Goal: Use online tool/utility: Utilize a website feature to perform a specific function

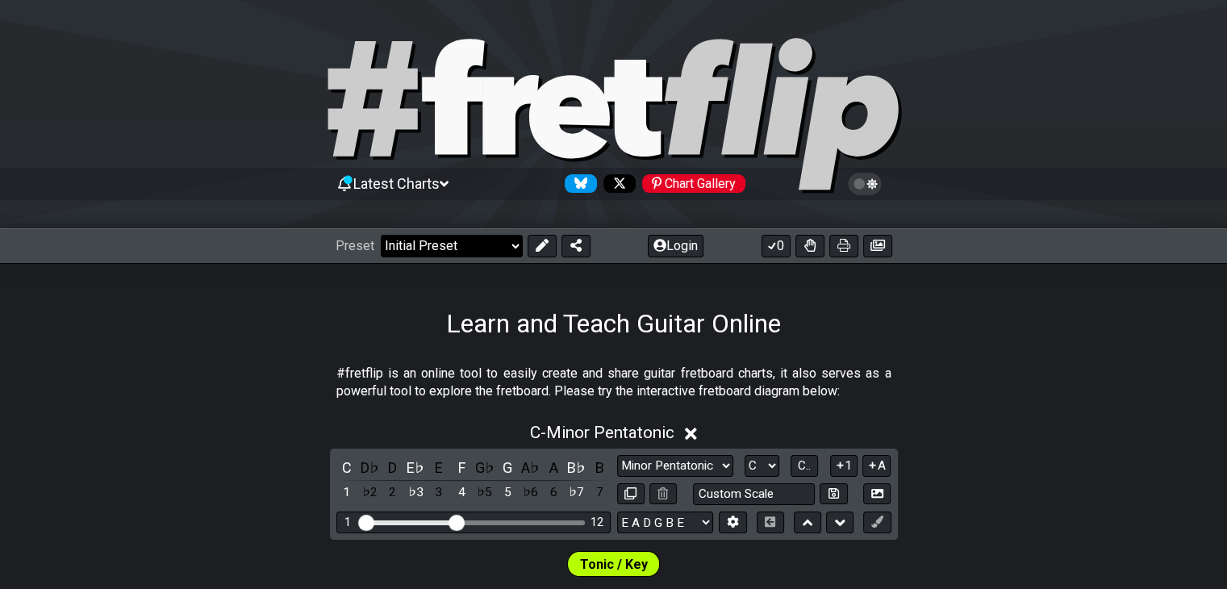
click at [494, 238] on select "Welcome to #fretflip! Initial Preset Custom Preset Minor Pentatonic Major Penta…" at bounding box center [452, 246] width 142 height 23
click at [381, 235] on select "Welcome to #fretflip! Initial Preset Custom Preset Minor Pentatonic Major Penta…" at bounding box center [452, 246] width 142 height 23
select select "/user-defined"
select select "A"
select select "Testing 1, 3 and 4"
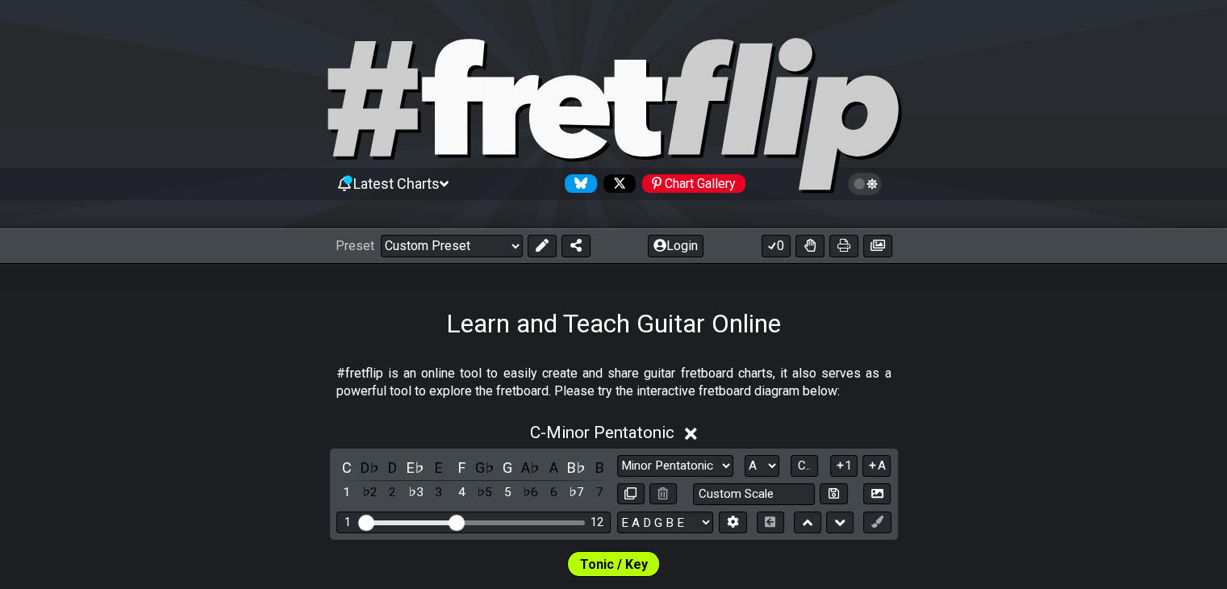
select select "C"
select select "A"
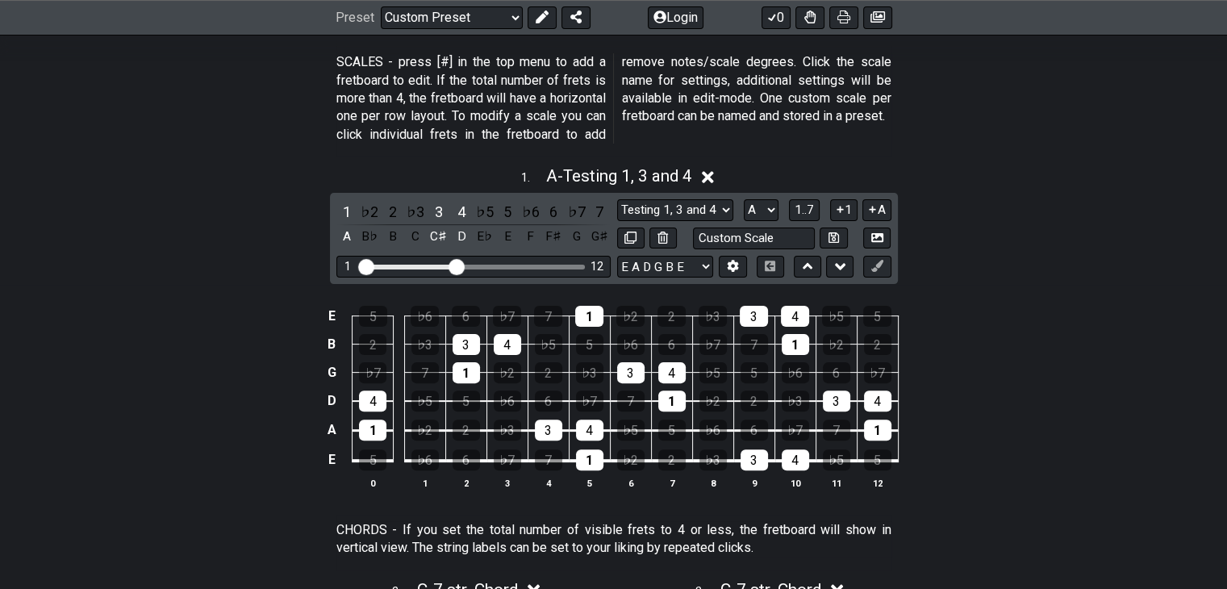
scroll to position [403, 0]
click at [694, 211] on select "Testing 1, 3 and 4 Testing 1, 3 and 4 Minor Pentatonic Major Pentatonic Minor B…" at bounding box center [675, 209] width 116 height 22
select select "Minor Blues"
click at [617, 198] on select "Testing 1, 3 and 4 Testing 1, 3 and 4 Minor Pentatonic Major Pentatonic Minor B…" at bounding box center [675, 209] width 116 height 22
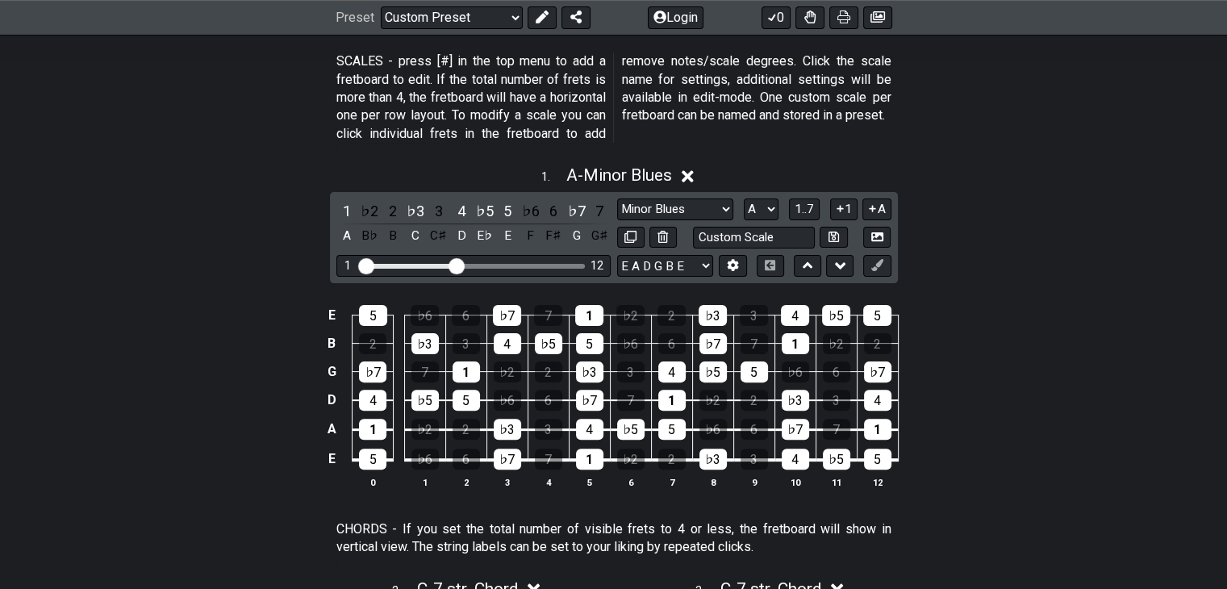
click at [973, 378] on div "E 5 ♭6 6 ♭7 7 1 ♭2 2 ♭3 3 4 ♭5 5 B 2 ♭3 3 4 ♭5 5 ♭6 6 ♭7 7 1 ♭2 2 G ♭7 7 1 ♭2 2…" at bounding box center [613, 397] width 1227 height 227
click at [782, 211] on div "Testing 1, 3 and 4 Testing 1, 3 and 4 Minor Pentatonic Major Pentatonic Minor B…" at bounding box center [754, 209] width 274 height 22
click at [773, 208] on select "A♭ A A♯ B♭ B C C♯ D♭ D D♯ E♭ E F F♯ G♭ G G♯" at bounding box center [761, 209] width 35 height 22
select select "C"
click at [744, 198] on select "A♭ A A♯ B♭ B C C♯ D♭ D D♯ E♭ E F F♯ G♭ G G♯" at bounding box center [761, 209] width 35 height 22
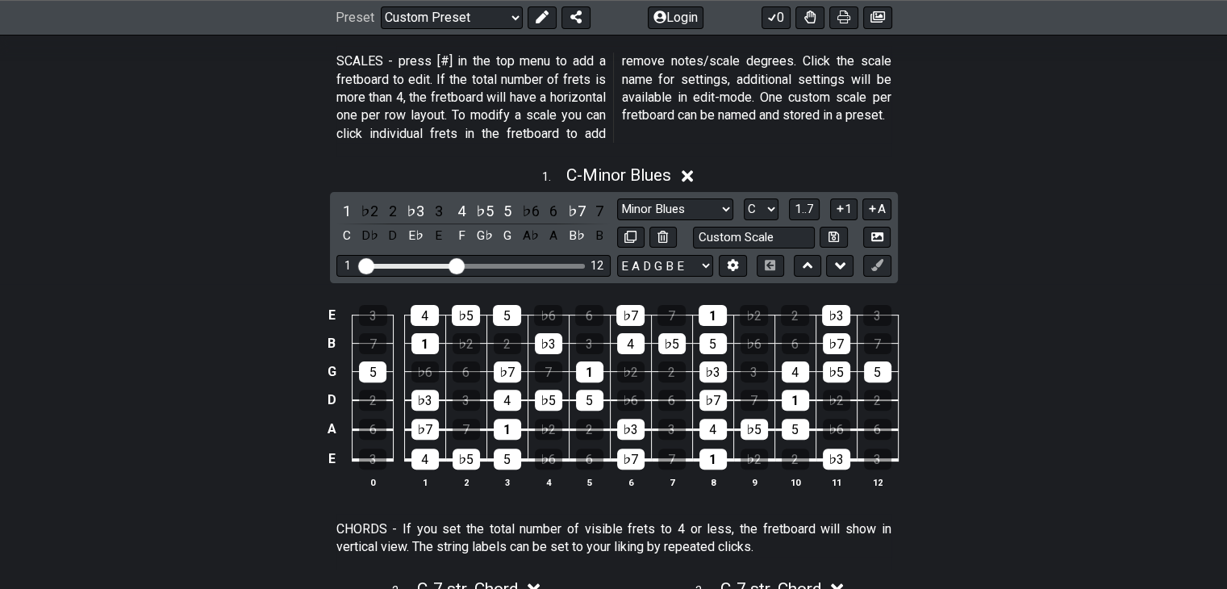
click at [1037, 262] on div "1 . C - Minor Blues 1 ♭2 2 ♭3 3 4 ♭5 5 ♭6 6 ♭7 7 C D♭ D E♭ E F G♭ G A♭ A B♭ B T…" at bounding box center [613, 333] width 1227 height 355
click at [694, 217] on select "Testing 1, 3 and 4 Testing 1, 3 and 4 Minor Pentatonic Major Pentatonic Minor B…" at bounding box center [675, 209] width 116 height 22
click at [617, 198] on select "Testing 1, 3 and 4 Testing 1, 3 and 4 Minor Pentatonic Major Pentatonic Minor B…" at bounding box center [675, 209] width 116 height 22
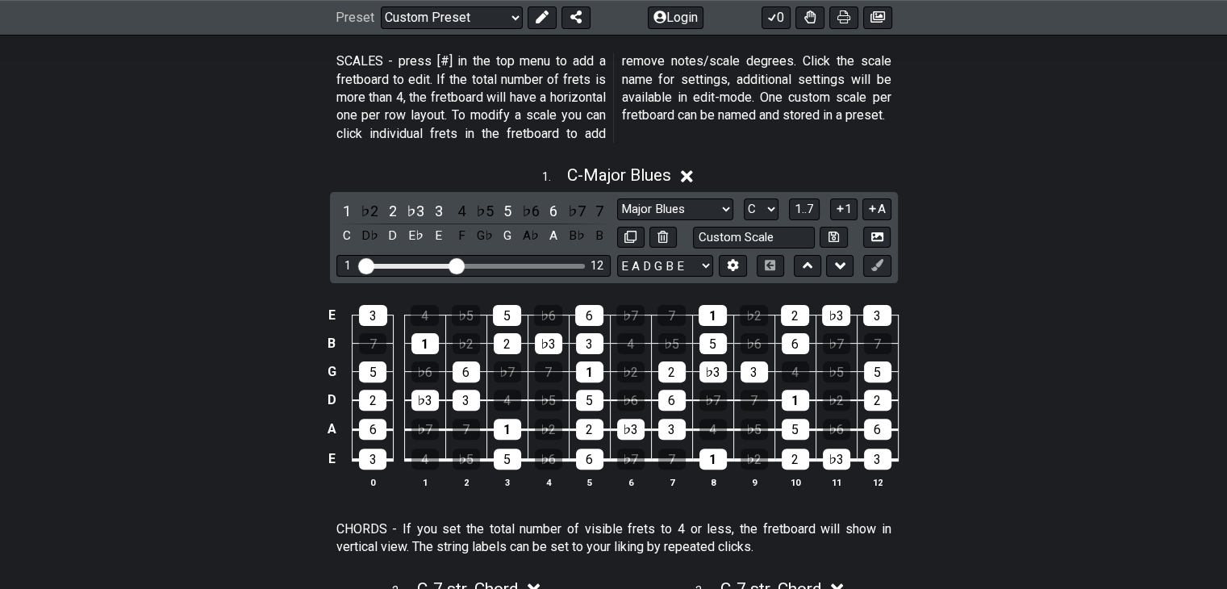
click at [1047, 402] on div "E 3 4 ♭5 5 ♭6 6 ♭7 7 1 ♭2 2 ♭3 3 B 7 1 ♭2 2 ♭3 3 4 ♭5 5 ♭6 6 ♭7 7 G 5 ♭6 6 ♭7 7…" at bounding box center [613, 397] width 1227 height 227
click at [718, 204] on select "Testing 1, 3 and 4 Testing 1, 3 and 4 Minor Pentatonic Major Pentatonic Minor B…" at bounding box center [675, 209] width 116 height 22
drag, startPoint x: 970, startPoint y: 341, endPoint x: 943, endPoint y: 354, distance: 30.3
click at [969, 342] on div "E 3 4 ♭5 5 ♭6 6 ♭7 7 1 ♭2 2 ♭3 3 B 7 1 ♭2 2 ♭3 3 4 ♭5 5 ♭6 6 ♭7 7 G 5 ♭6 6 ♭7 7…" at bounding box center [613, 397] width 1227 height 227
click at [690, 207] on select "Testing 1, 3 and 4 Testing 1, 3 and 4 Minor Pentatonic Major Pentatonic Minor B…" at bounding box center [675, 209] width 116 height 22
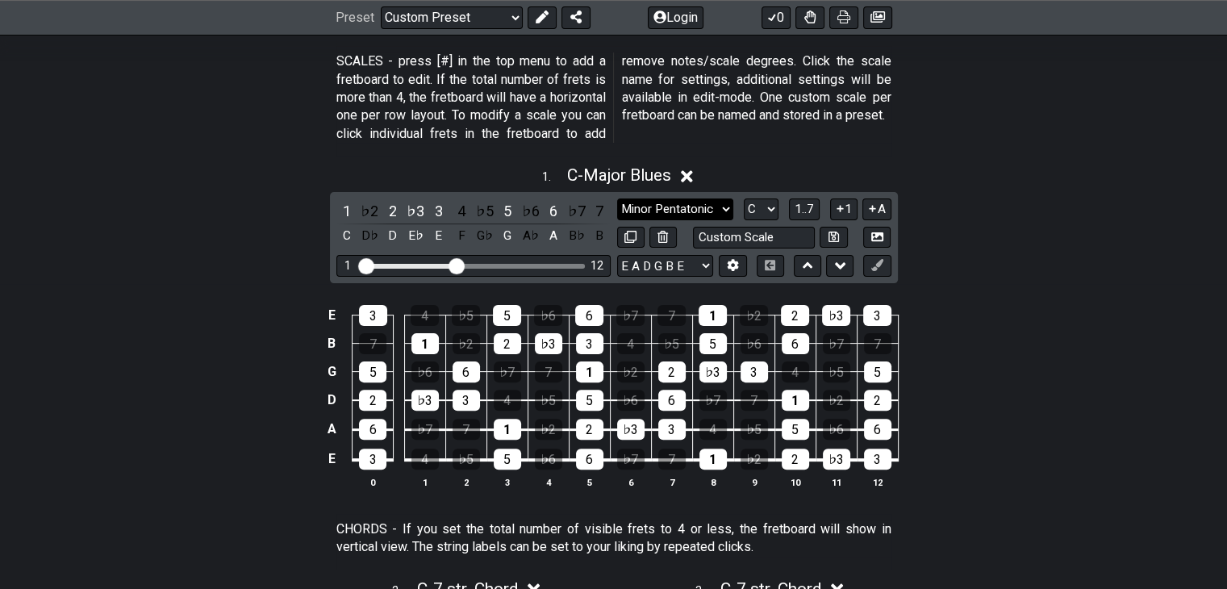
click at [617, 198] on select "Testing 1, 3 and 4 Testing 1, 3 and 4 Minor Pentatonic Major Pentatonic Minor B…" at bounding box center [675, 209] width 116 height 22
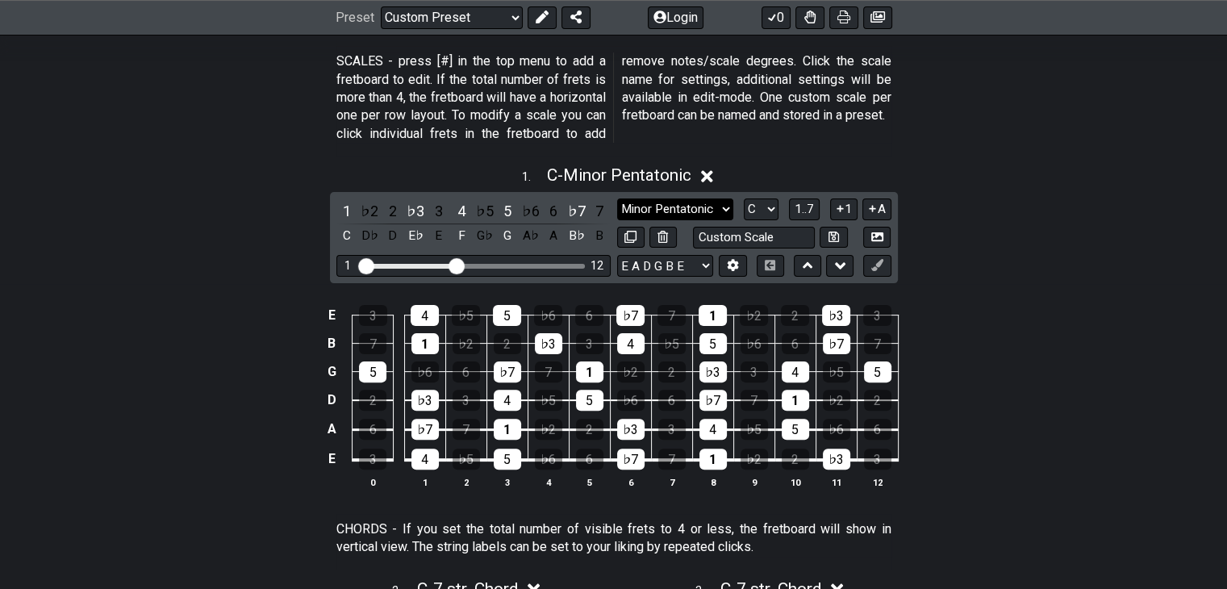
click at [686, 205] on select "Testing 1, 3 and 4 Testing 1, 3 and 4 Minor Pentatonic Major Pentatonic Minor B…" at bounding box center [675, 209] width 116 height 22
click at [720, 204] on select "Testing 1, 3 and 4 Testing 1, 3 and 4 Minor Pentatonic Major Pentatonic Minor B…" at bounding box center [675, 209] width 116 height 22
click at [688, 213] on select "Testing 1, 3 and 4 Testing 1, 3 and 4 Minor Pentatonic Major Pentatonic Minor B…" at bounding box center [675, 209] width 116 height 22
select select "Major Pentatonic"
click at [617, 198] on select "Testing 1, 3 and 4 Testing 1, 3 and 4 Minor Pentatonic Major Pentatonic Minor B…" at bounding box center [675, 209] width 116 height 22
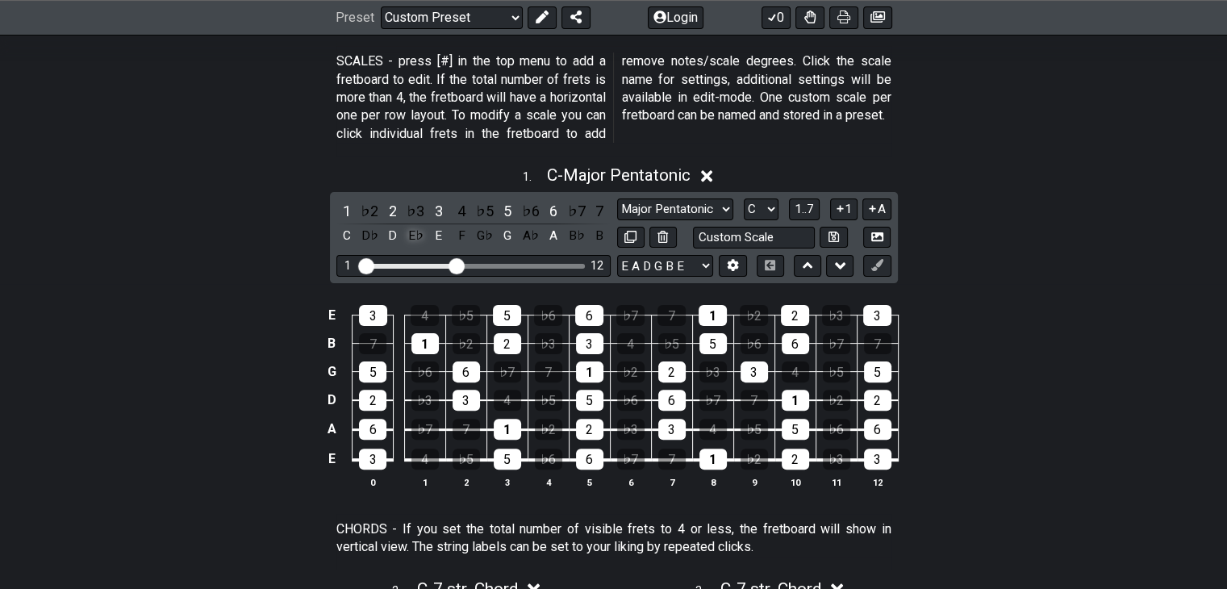
click at [415, 231] on div "E♭" at bounding box center [415, 236] width 21 height 22
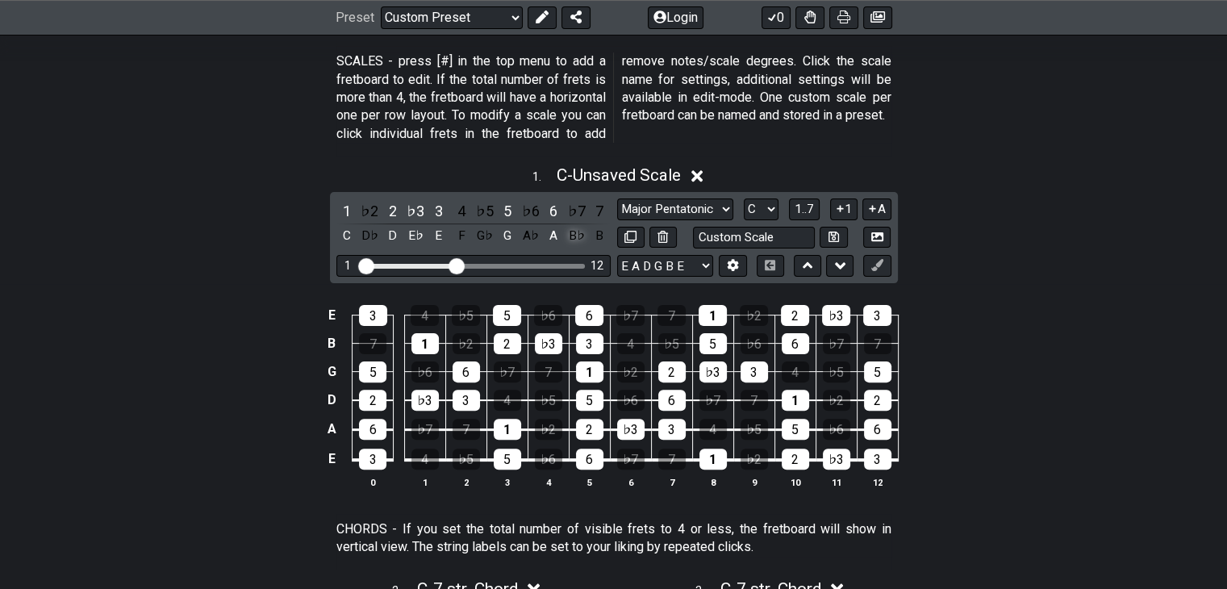
click at [577, 227] on div "B♭" at bounding box center [576, 236] width 21 height 22
click at [463, 236] on div "F" at bounding box center [461, 236] width 21 height 22
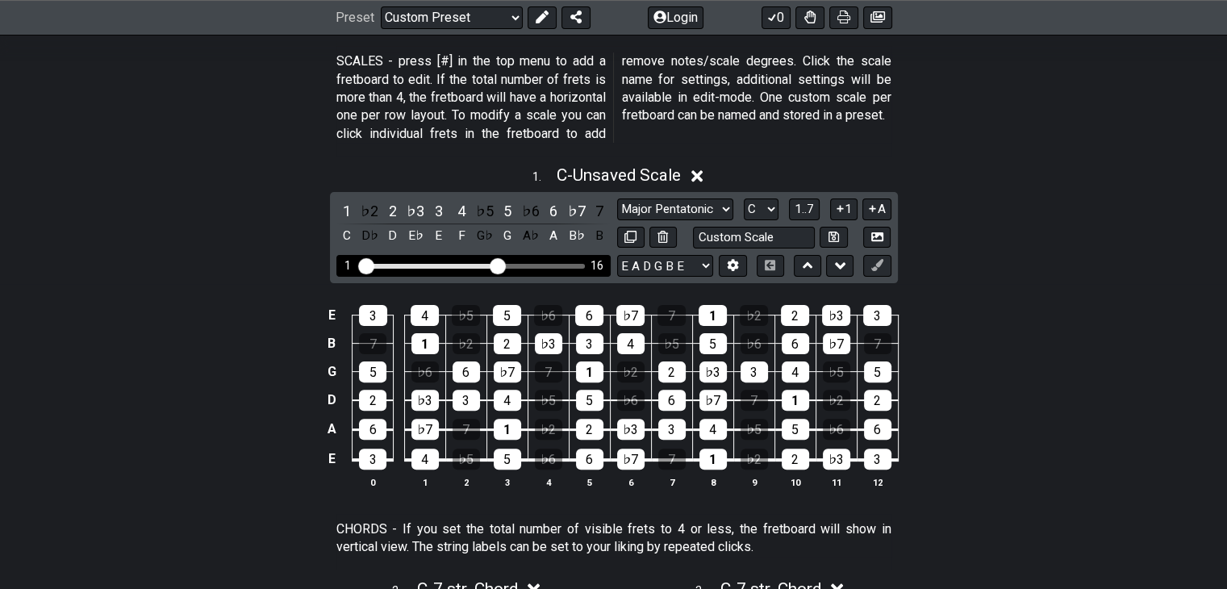
drag, startPoint x: 455, startPoint y: 263, endPoint x: 498, endPoint y: 259, distance: 42.9
click at [496, 265] on input "Visible fret range" at bounding box center [473, 265] width 229 height 0
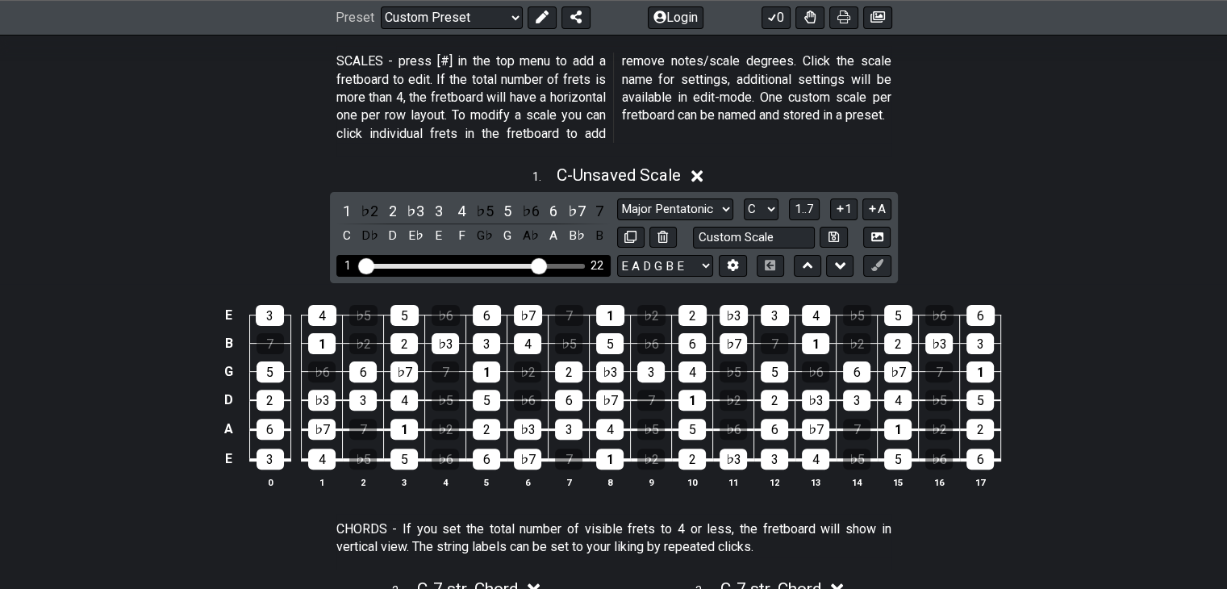
drag, startPoint x: 498, startPoint y: 260, endPoint x: 540, endPoint y: 256, distance: 42.9
click at [540, 265] on input "Visible fret range" at bounding box center [473, 265] width 229 height 0
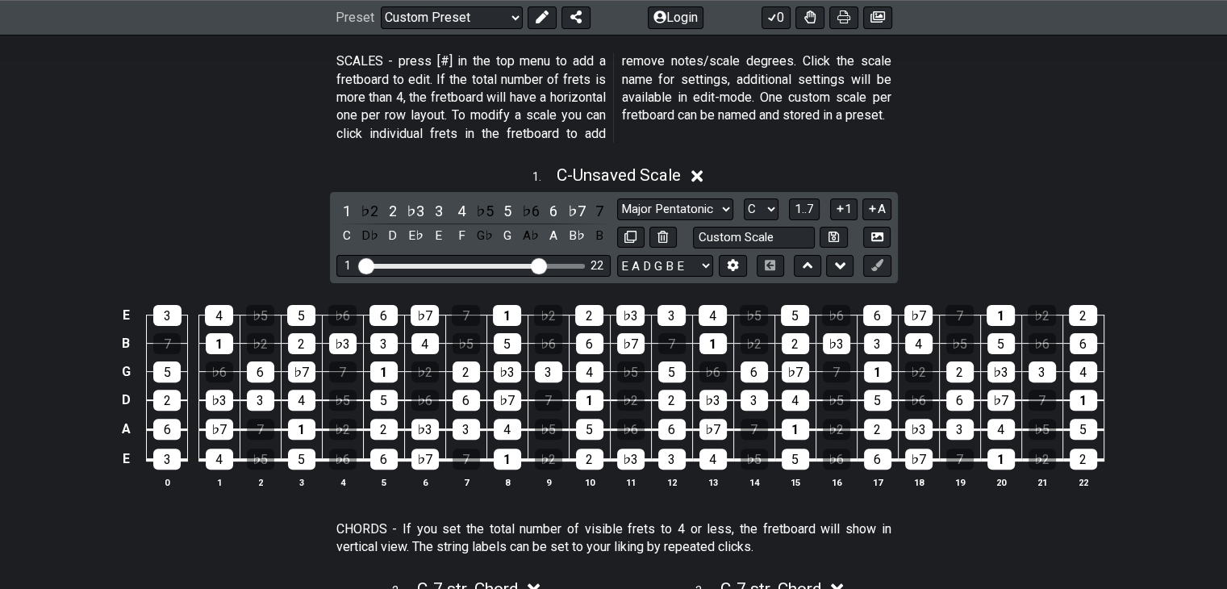
click at [1061, 210] on div "1 . C - Unsaved Scale 1 ♭2 2 ♭3 3 4 ♭5 5 ♭6 6 ♭7 7 C D♭ D E♭ E F G♭ G A♭ A B♭ B…" at bounding box center [613, 333] width 1227 height 355
click at [770, 204] on select "A♭ A A♯ B♭ B C C♯ D♭ D D♯ E♭ E F F♯ G♭ G G♯" at bounding box center [761, 209] width 35 height 22
click at [744, 198] on select "A♭ A A♯ B♭ B C C♯ D♭ D D♯ E♭ E F F♯ G♭ G G♯" at bounding box center [761, 209] width 35 height 22
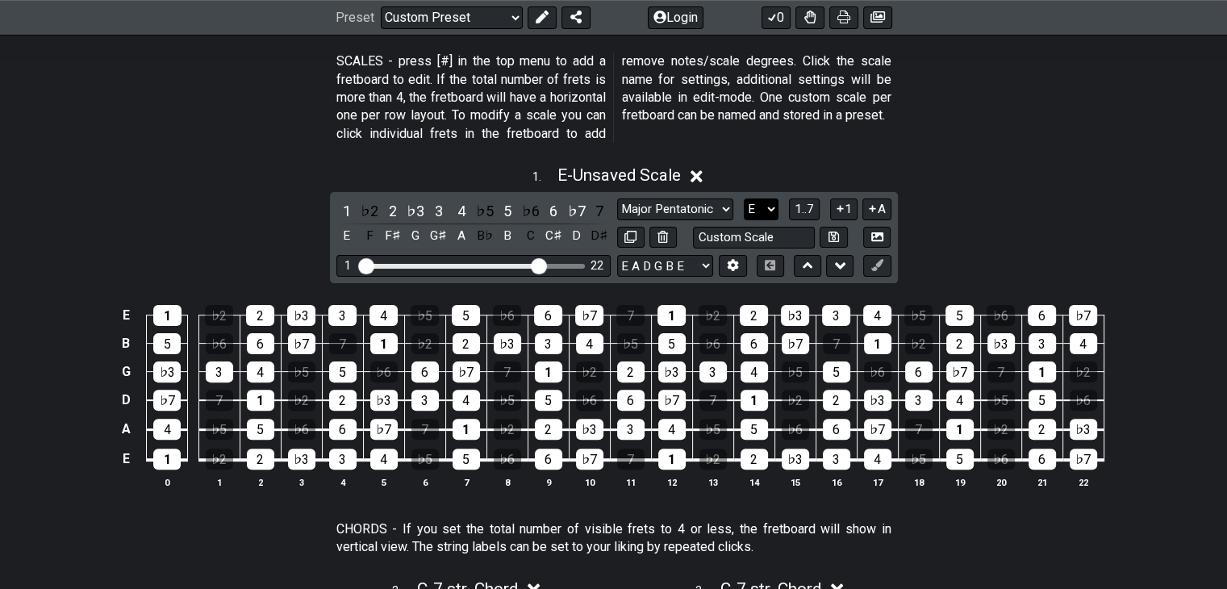
click at [766, 203] on select "A♭ A A♯ B♭ B C C♯ D♭ D D♯ E♭ E F F♯ G♭ G G♯" at bounding box center [761, 209] width 35 height 22
select select "C"
click at [744, 198] on select "A♭ A A♯ B♭ B C C♯ D♭ D D♯ E♭ E F F♯ G♭ G G♯" at bounding box center [761, 209] width 35 height 22
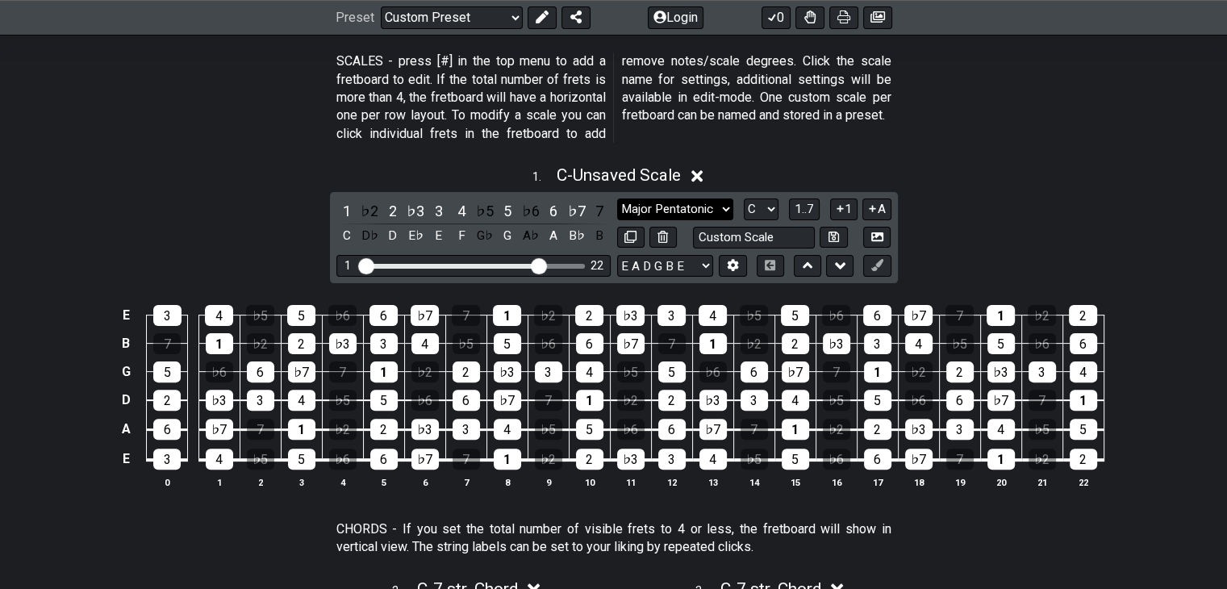
click at [697, 211] on select "Testing 1, 3 and 4 Testing 1, 3 and 4 Minor Pentatonic Major Pentatonic Minor B…" at bounding box center [675, 209] width 116 height 22
click at [617, 198] on select "Testing 1, 3 and 4 Testing 1, 3 and 4 Minor Pentatonic Major Pentatonic Minor B…" at bounding box center [675, 209] width 116 height 22
click at [702, 210] on select "Testing 1, 3 and 4 Testing 1, 3 and 4 Minor Pentatonic Major Pentatonic Minor B…" at bounding box center [675, 209] width 116 height 22
click at [941, 185] on div "1 . C - Unsaved Scale" at bounding box center [613, 171] width 1227 height 31
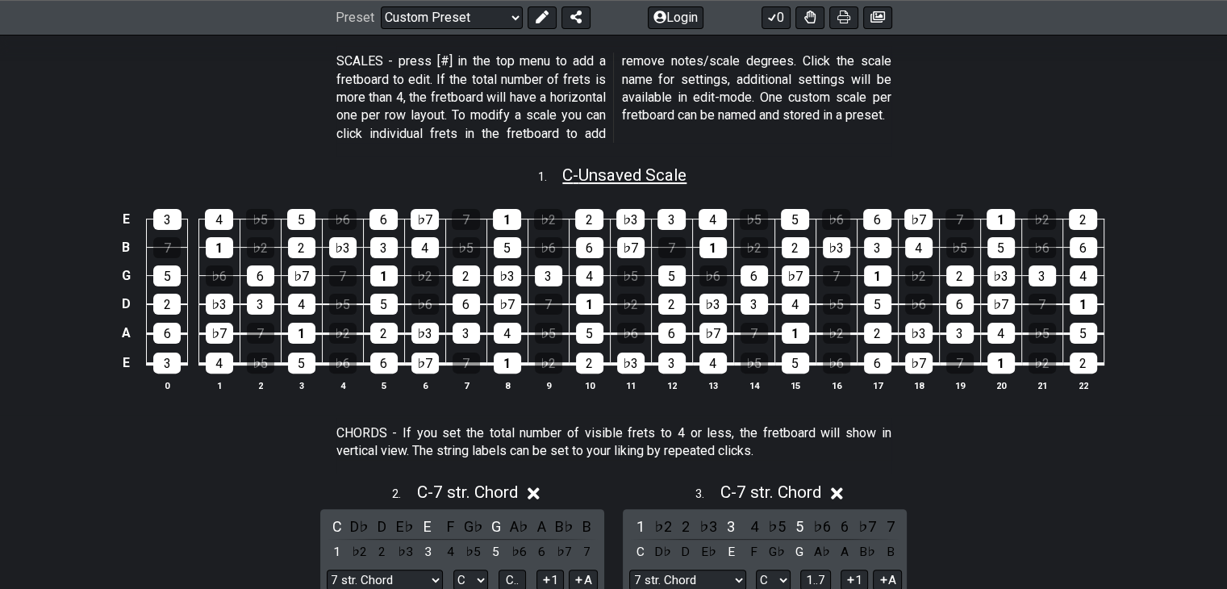
click at [657, 175] on span "C - Unsaved Scale" at bounding box center [624, 174] width 124 height 19
select select "Major Pentatonic"
select select "C"
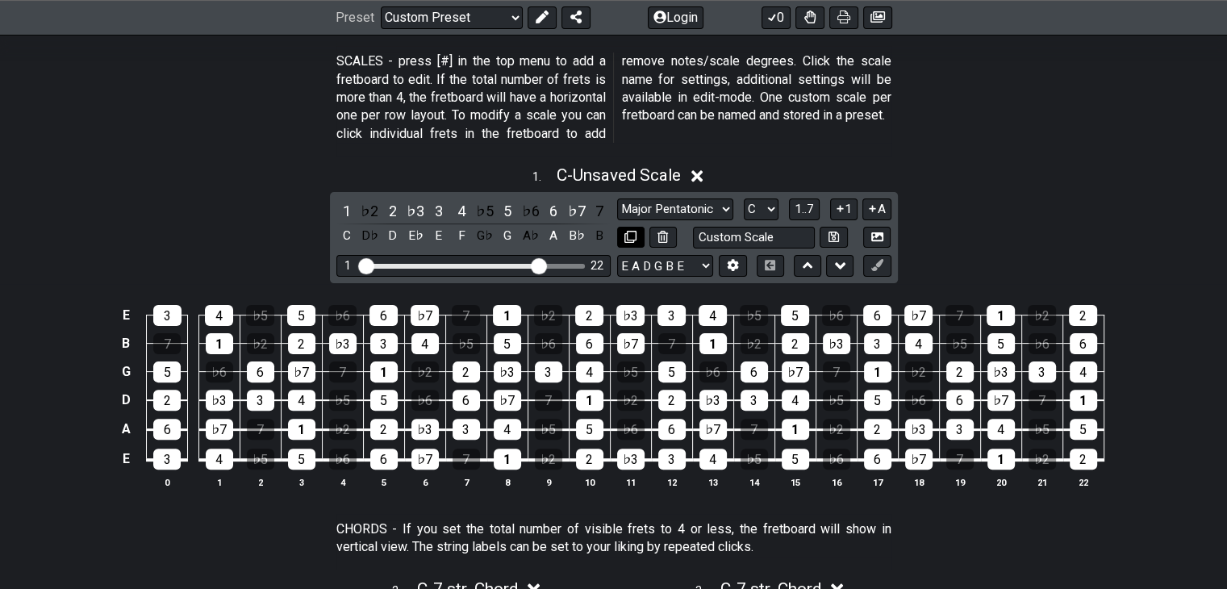
click at [630, 234] on icon at bounding box center [630, 237] width 12 height 12
select select "C"
select select "Major Pentatonic"
select select "E A D G B E"
select select "7 str. Chord"
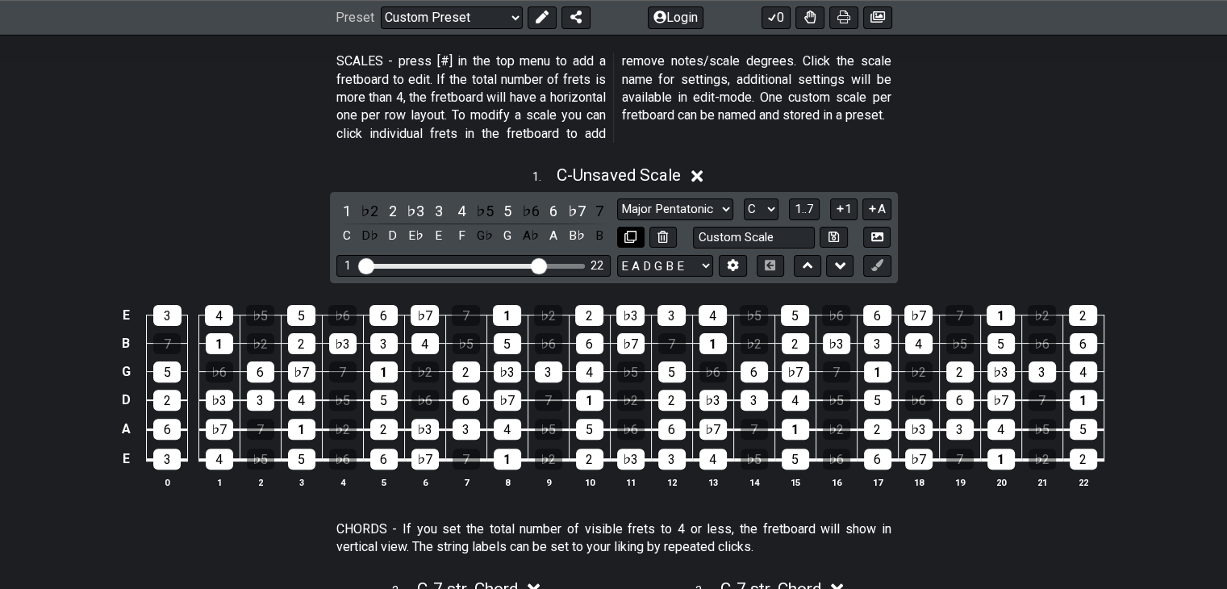
select select "B E A D G B E"
select select "A"
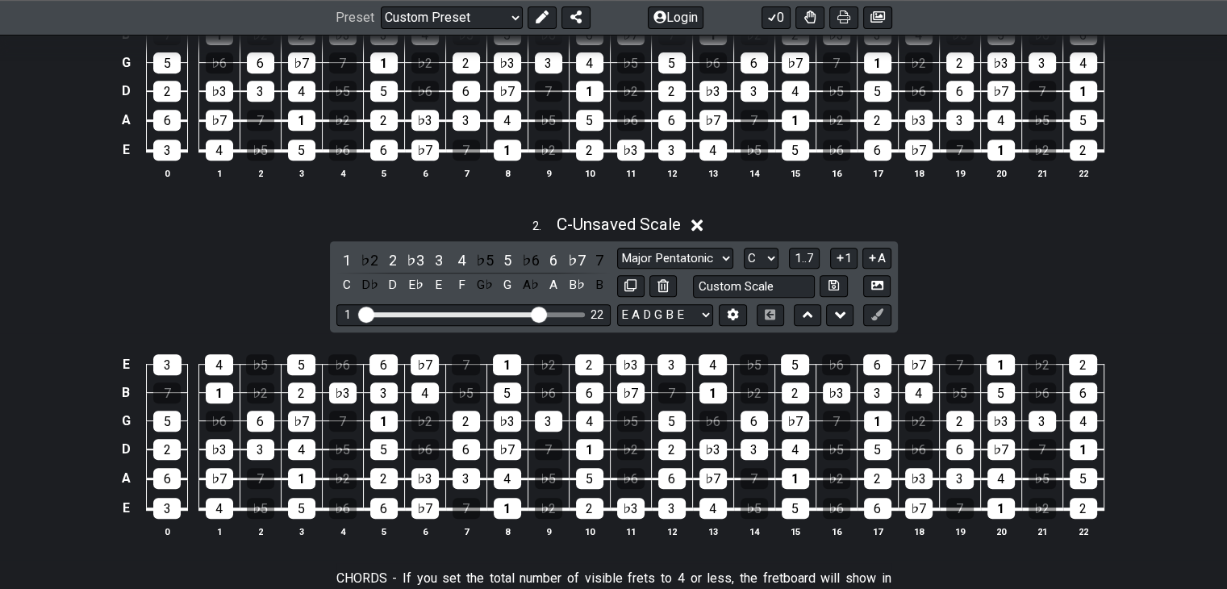
scroll to position [726, 0]
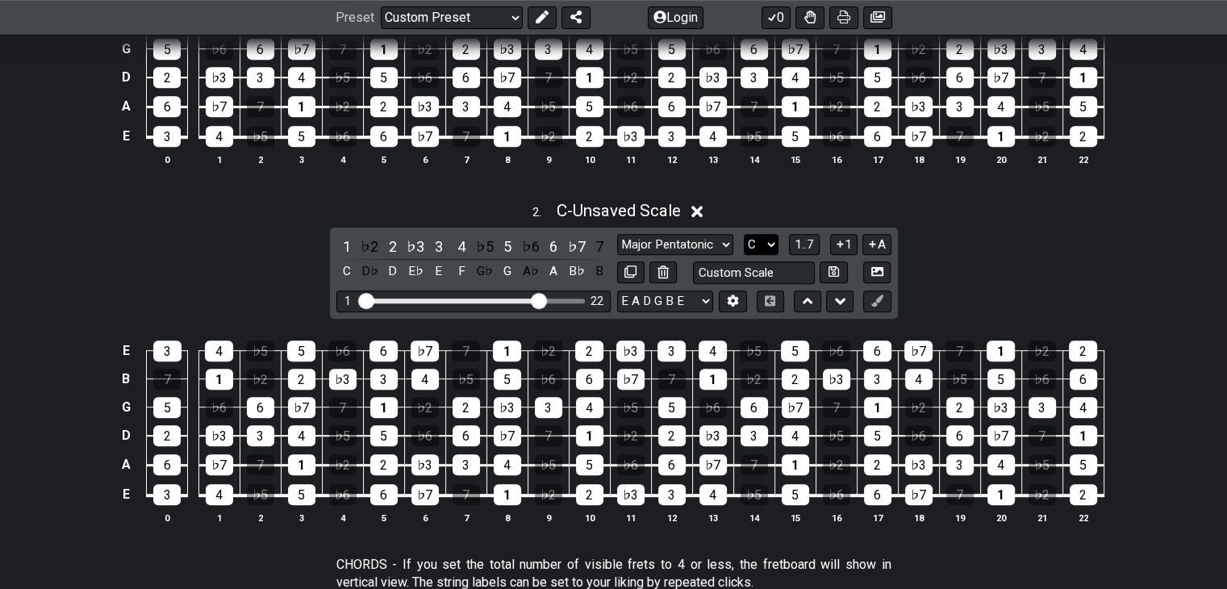
click at [775, 243] on select "A♭ A A♯ B♭ B C C♯ D♭ D D♯ E♭ E F F♯ G♭ G G♯" at bounding box center [761, 245] width 35 height 22
select select "E"
click at [744, 234] on select "A♭ A A♯ B♭ B C C♯ D♭ D D♯ E♭ E F F♯ G♭ G G♯" at bounding box center [761, 245] width 35 height 22
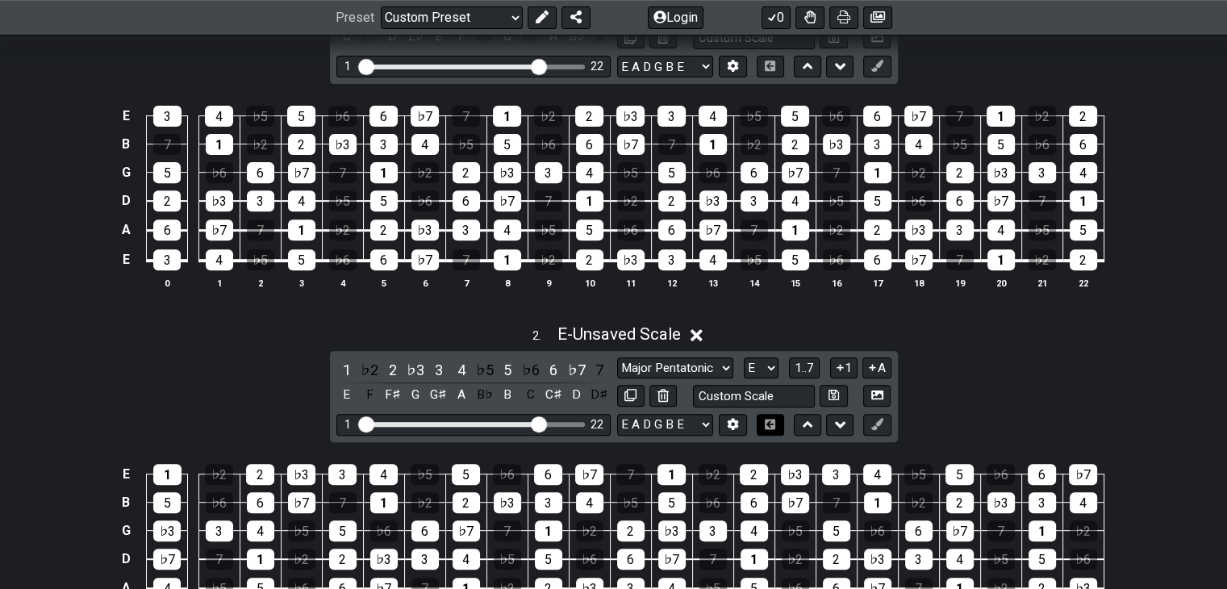
scroll to position [807, 0]
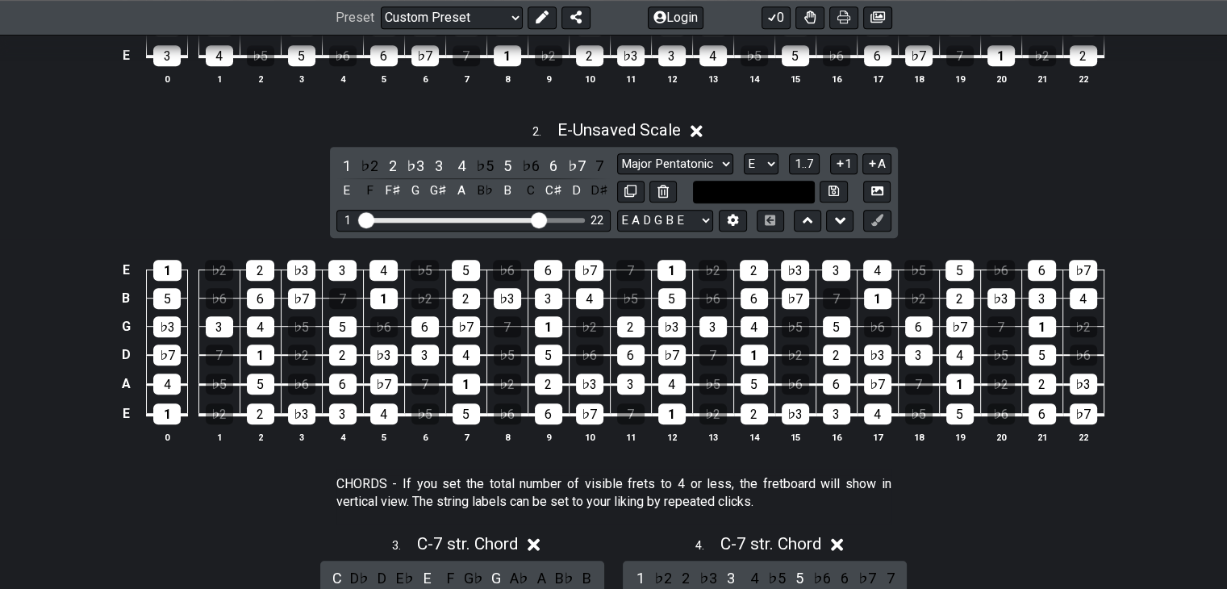
click at [768, 185] on input "text" at bounding box center [754, 192] width 123 height 22
type input "Custom Scale"
click at [706, 161] on select "Testing 1, 3 and 4 Testing 1, 3 and 4 Minor Pentatonic Major Pentatonic Minor B…" at bounding box center [675, 164] width 116 height 22
click at [717, 171] on select "Testing 1, 3 and 4 Testing 1, 3 and 4 Minor Pentatonic Major Pentatonic Minor B…" at bounding box center [675, 164] width 116 height 22
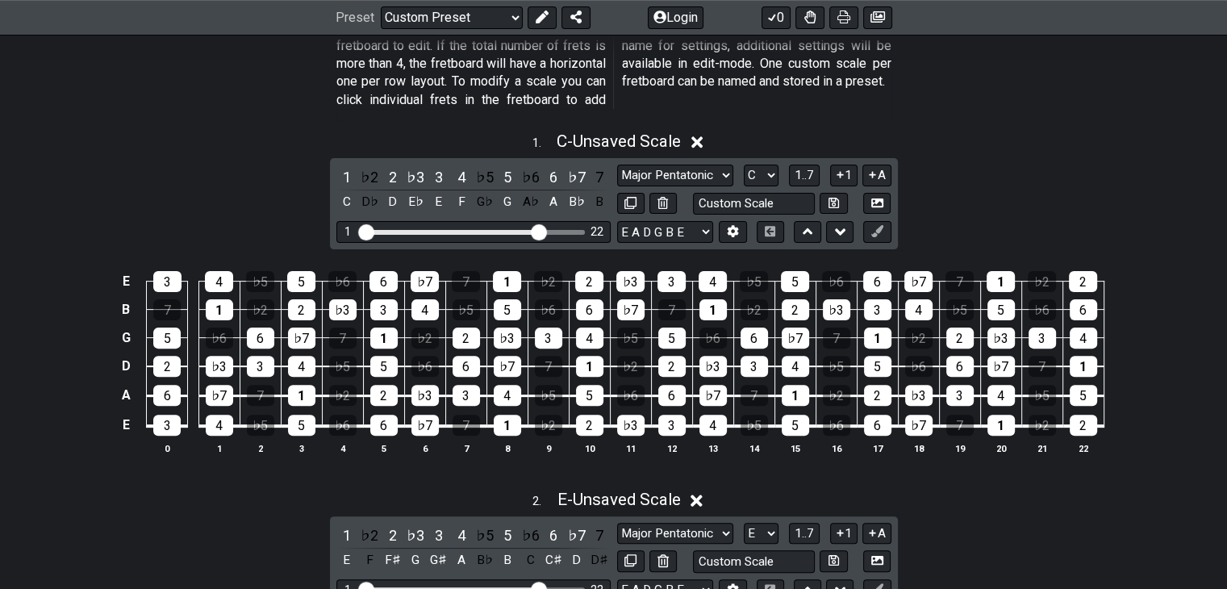
scroll to position [403, 0]
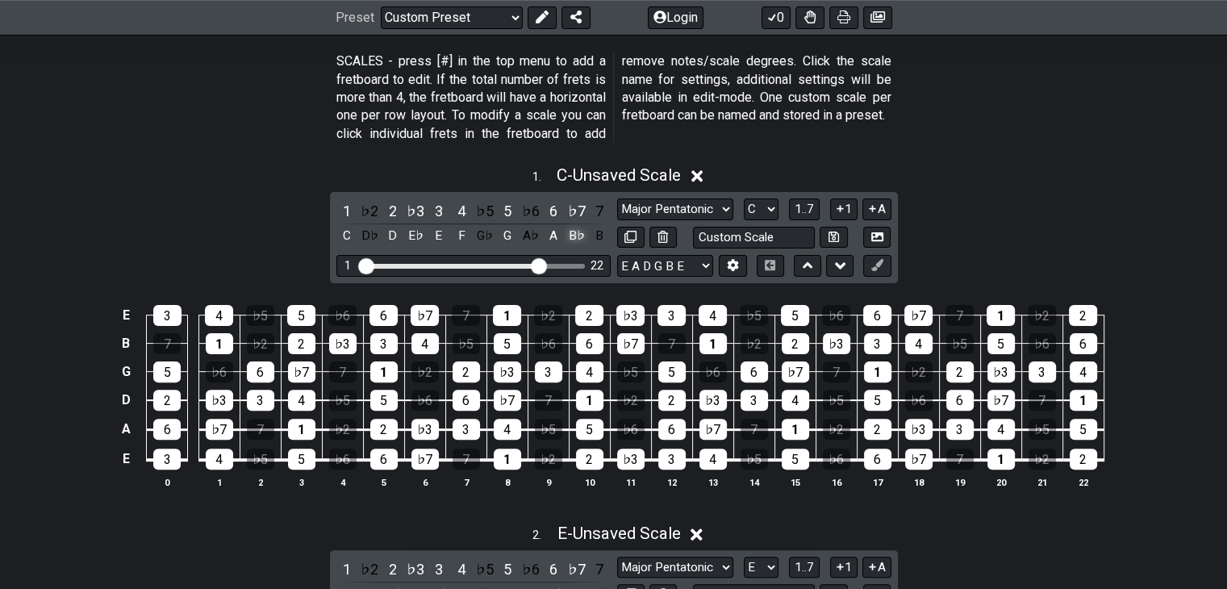
click at [580, 235] on div "B♭" at bounding box center [576, 236] width 21 height 22
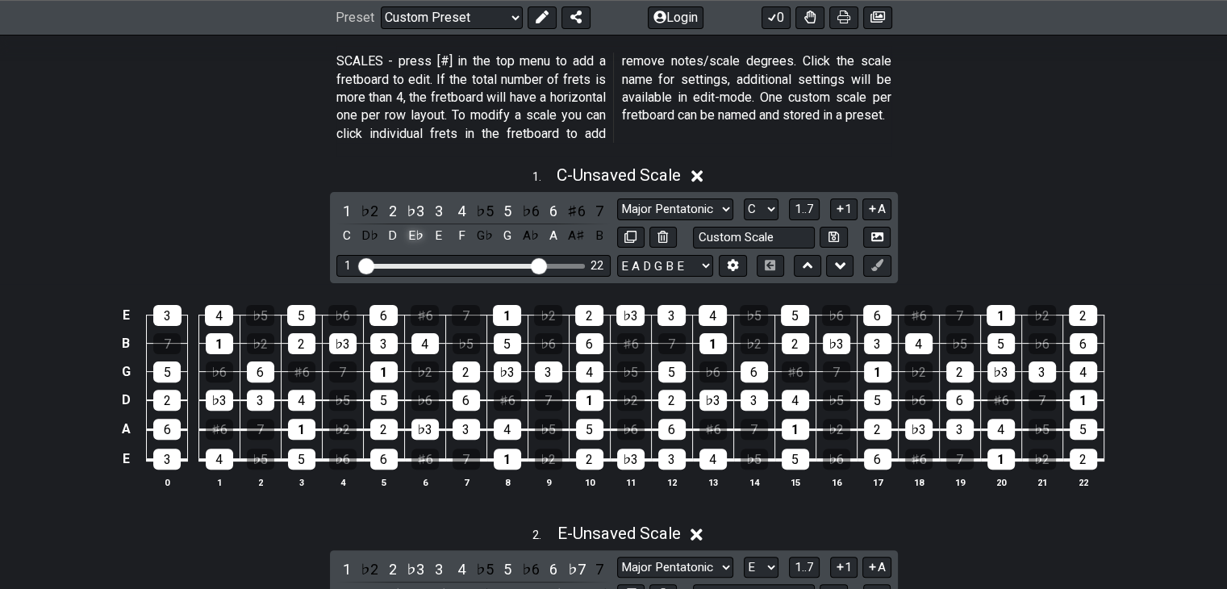
click at [414, 237] on div "E♭" at bounding box center [415, 236] width 21 height 22
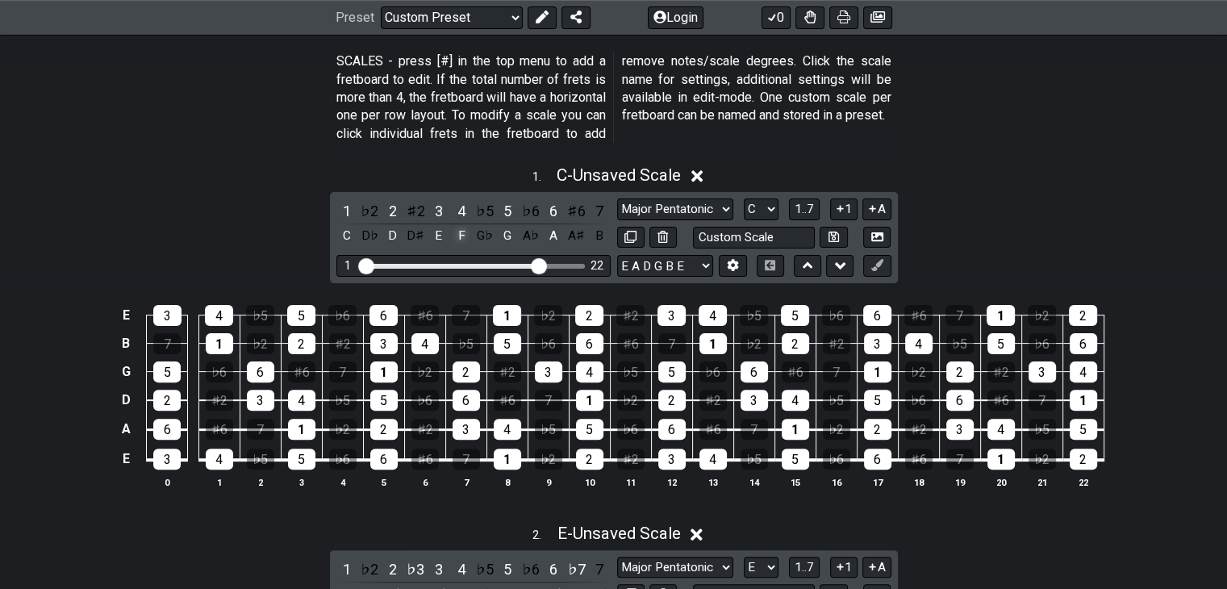
click at [455, 235] on div "F" at bounding box center [461, 236] width 21 height 22
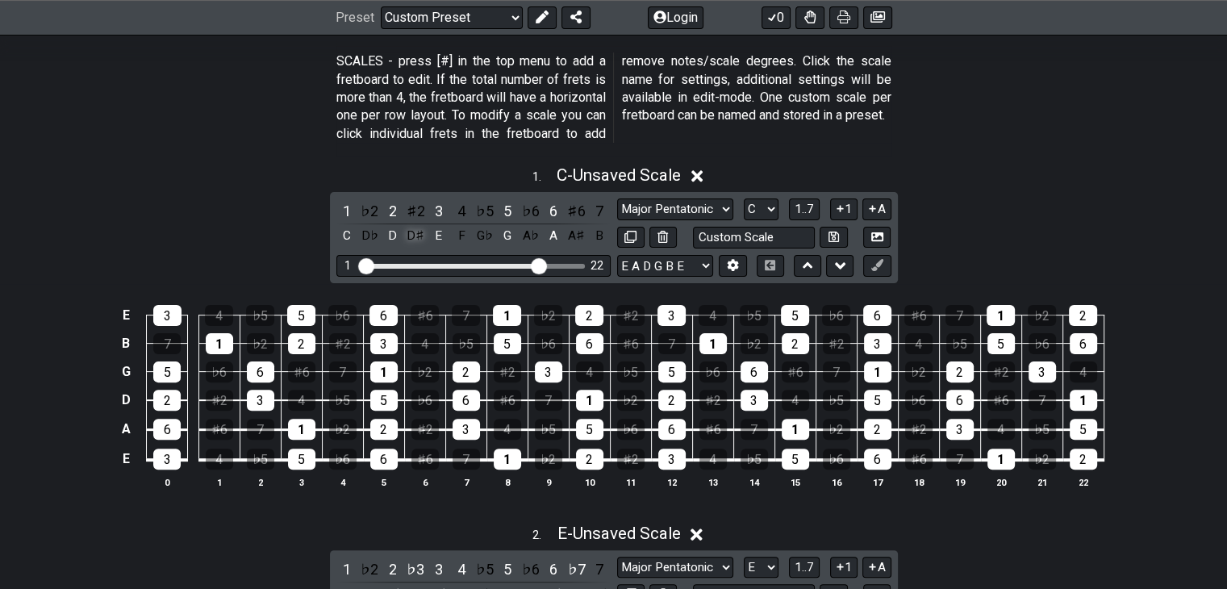
click at [415, 236] on div "D♯" at bounding box center [415, 236] width 21 height 22
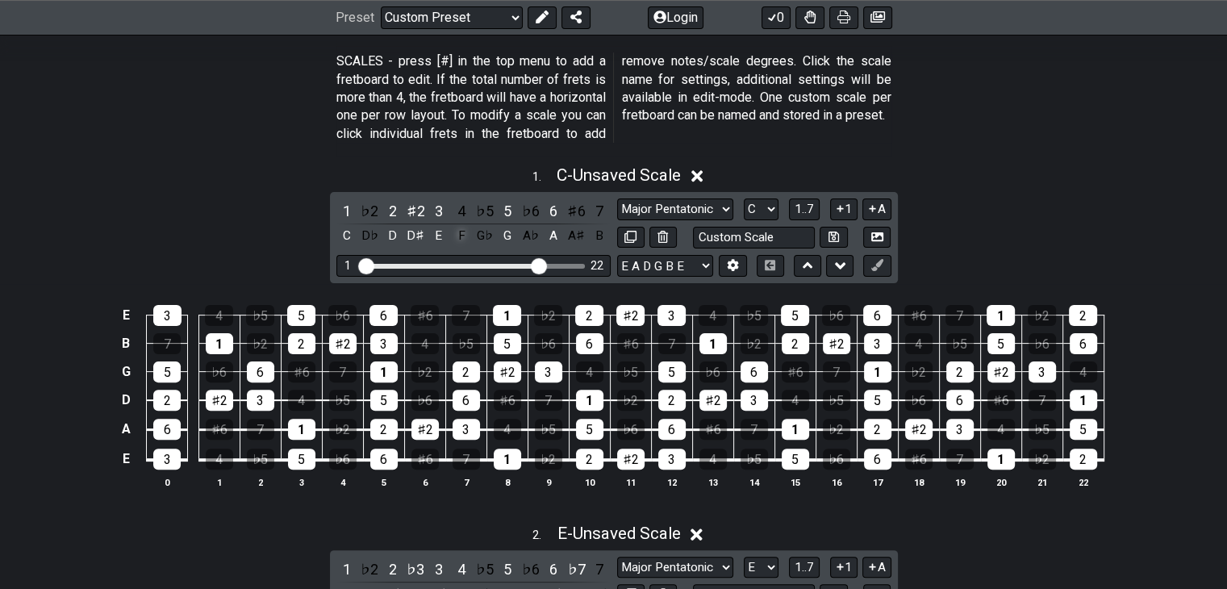
click at [461, 239] on div "F" at bounding box center [461, 236] width 21 height 22
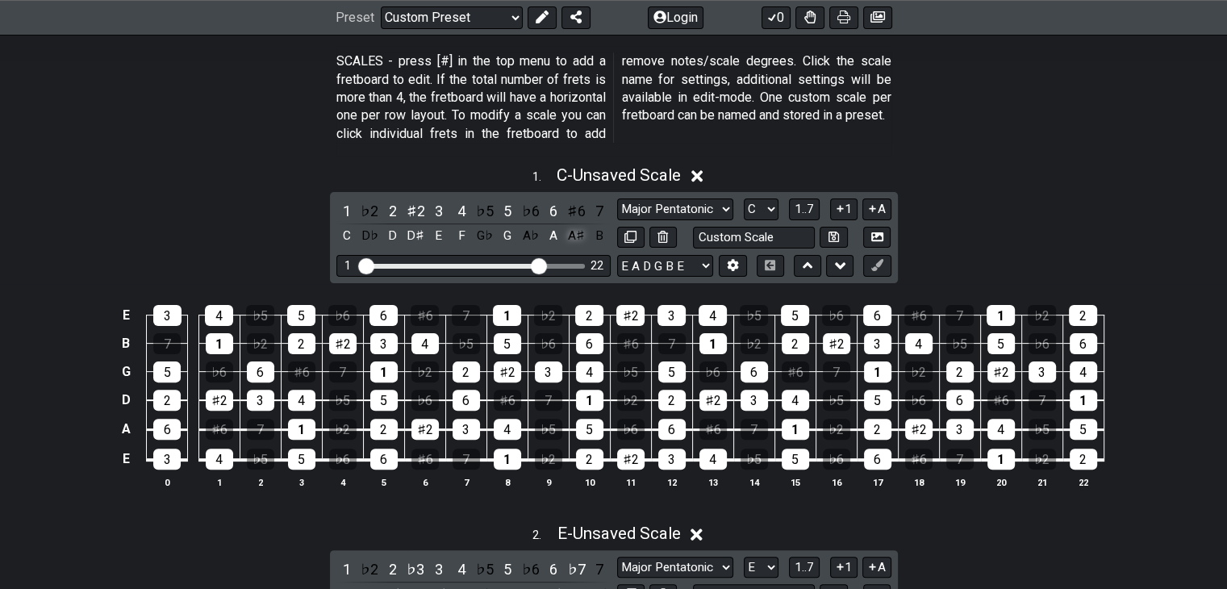
click at [573, 239] on div "A♯" at bounding box center [576, 236] width 21 height 22
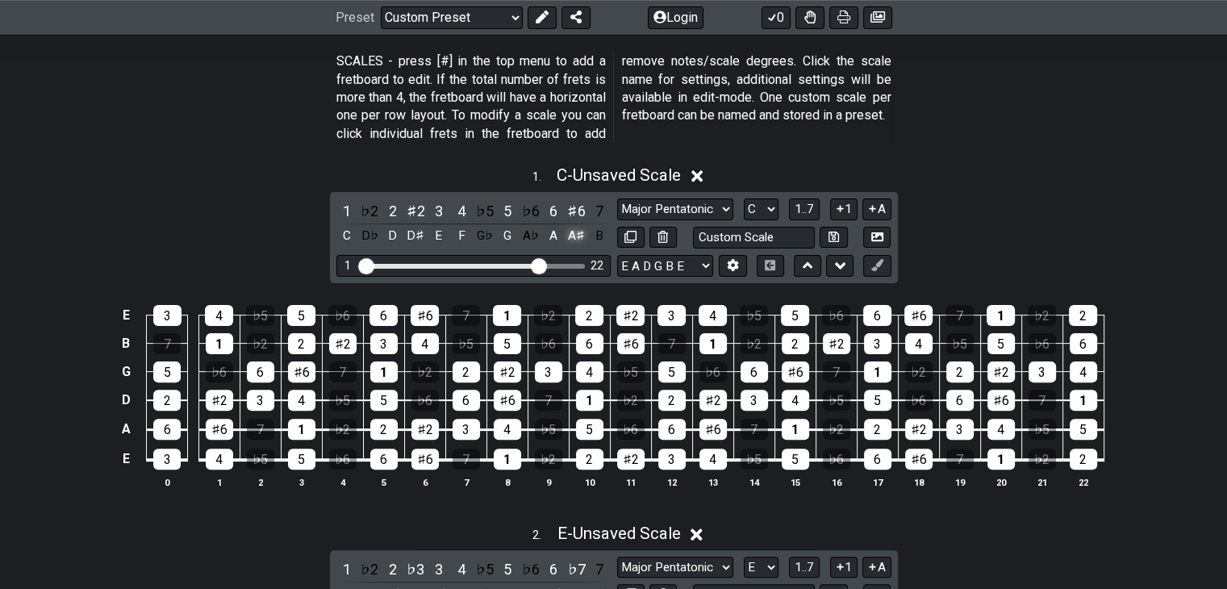
click at [573, 240] on div "A♯" at bounding box center [576, 236] width 21 height 22
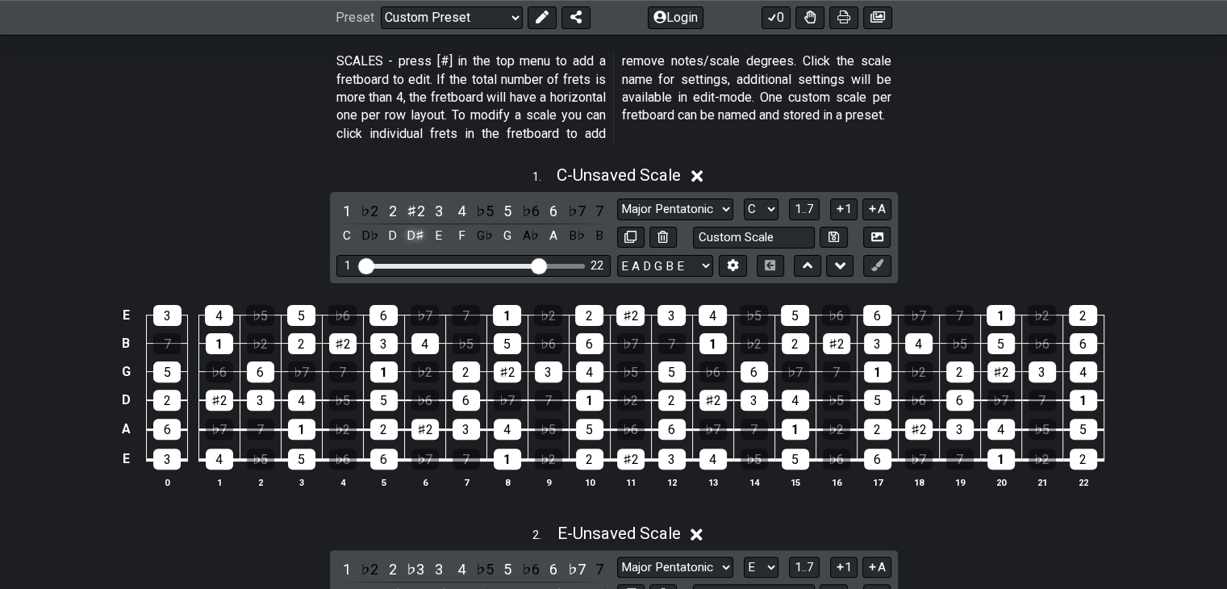
click at [406, 233] on div "D♯" at bounding box center [415, 236] width 21 height 22
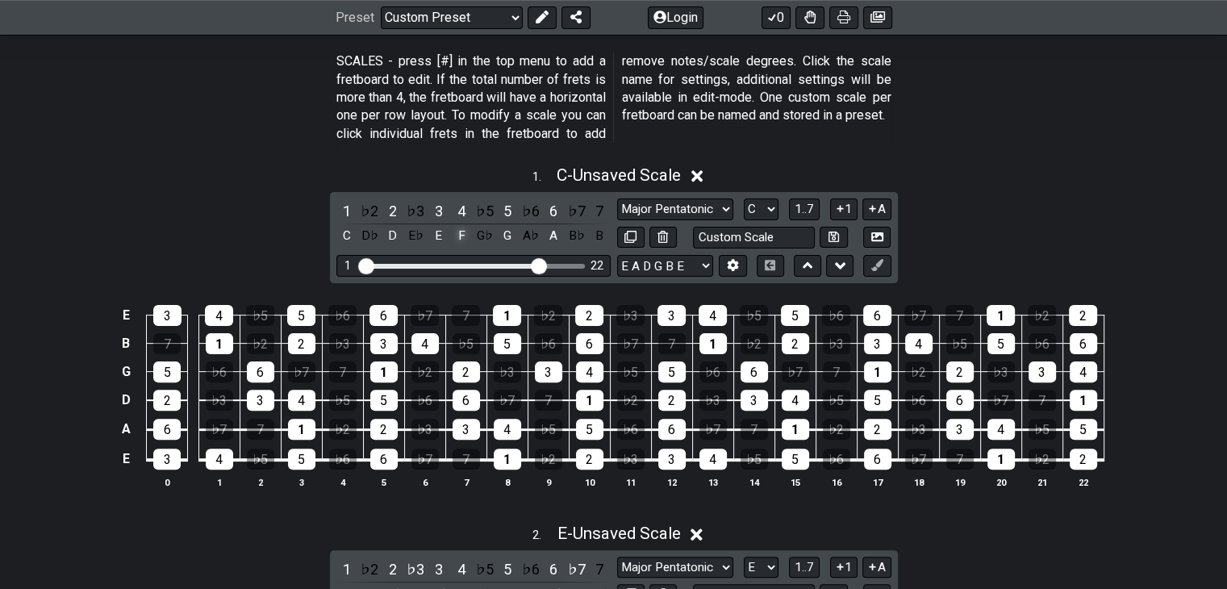
click at [463, 236] on div "F" at bounding box center [461, 236] width 21 height 22
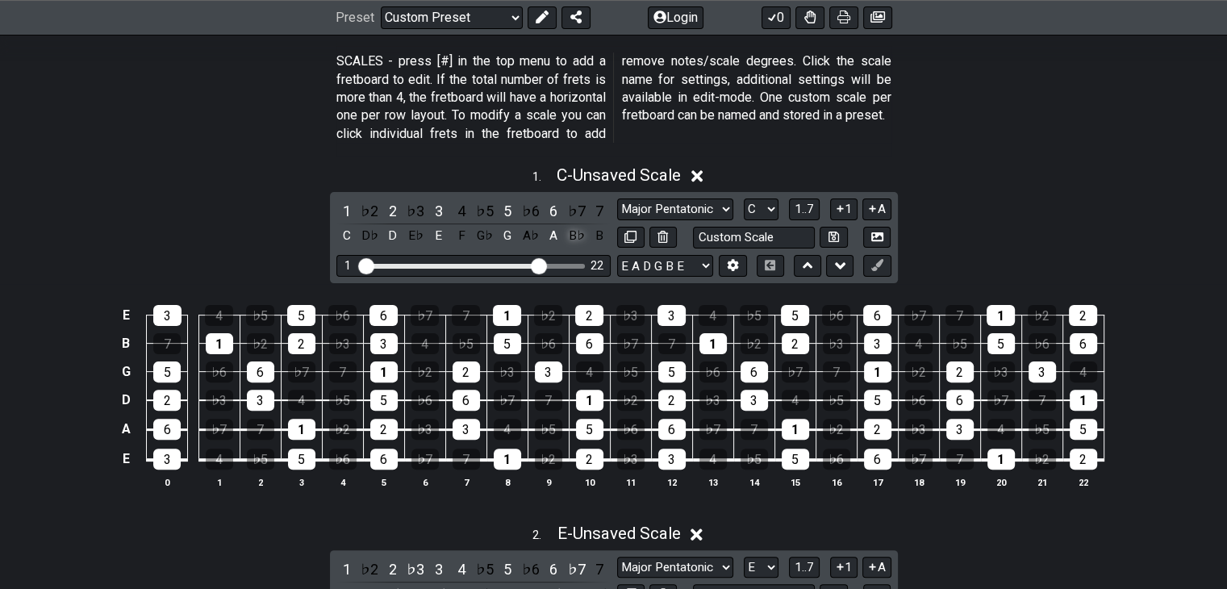
click at [577, 233] on div "B♭" at bounding box center [576, 236] width 21 height 22
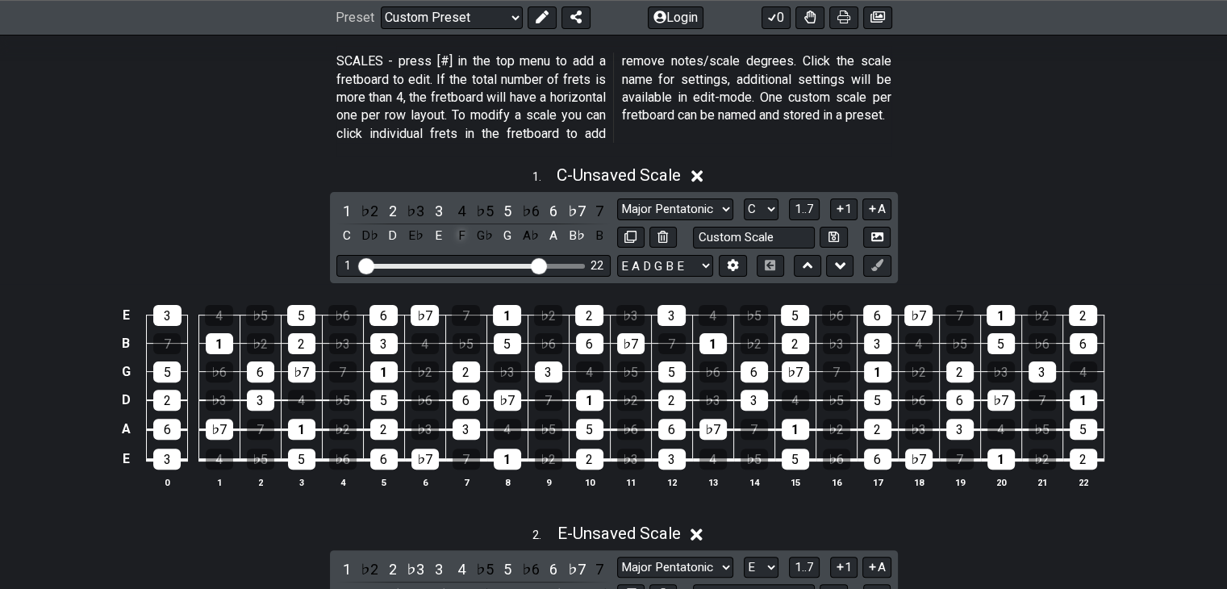
click at [463, 232] on div "F" at bounding box center [461, 236] width 21 height 22
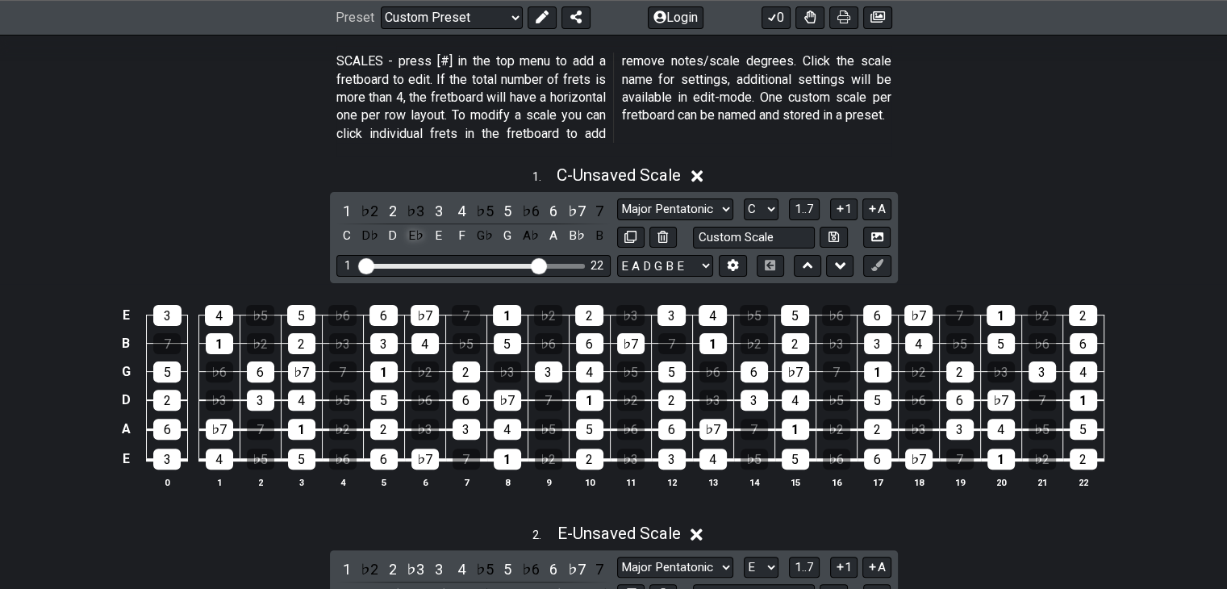
click at [413, 234] on div "E♭" at bounding box center [415, 236] width 21 height 22
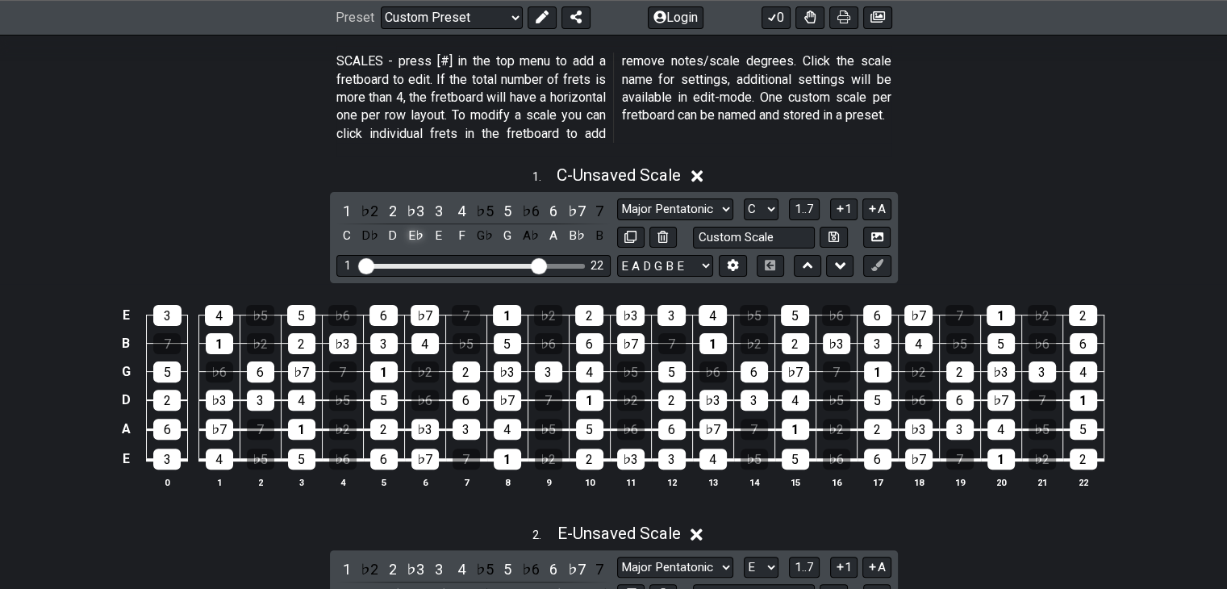
click at [413, 236] on div "E♭" at bounding box center [415, 236] width 21 height 22
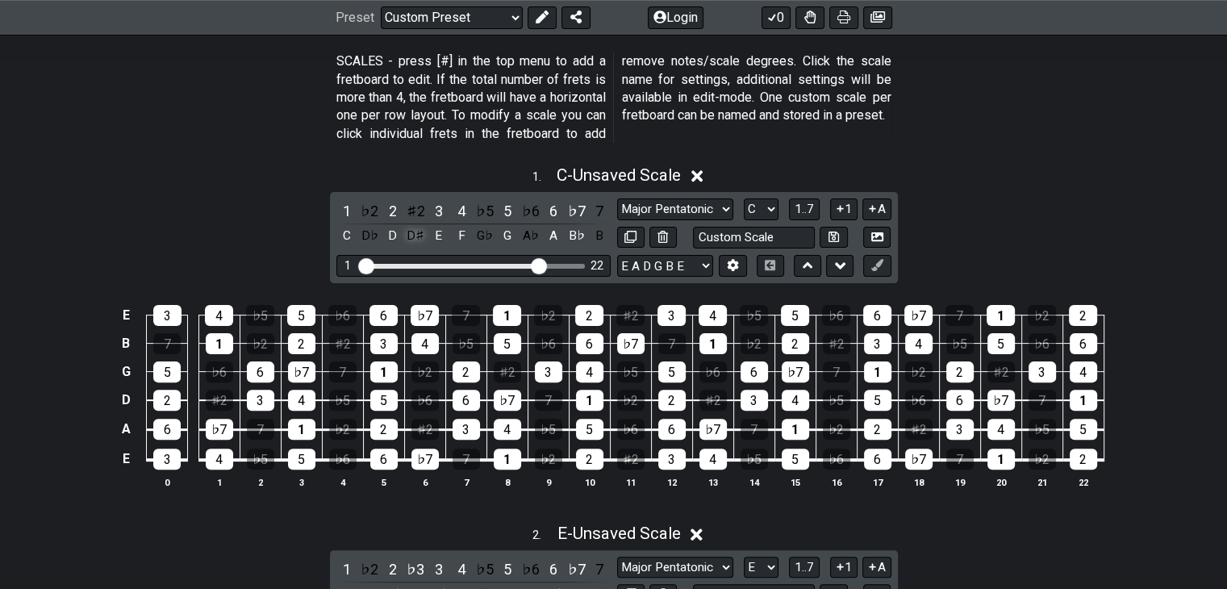
click at [413, 235] on div "D♯" at bounding box center [415, 236] width 21 height 22
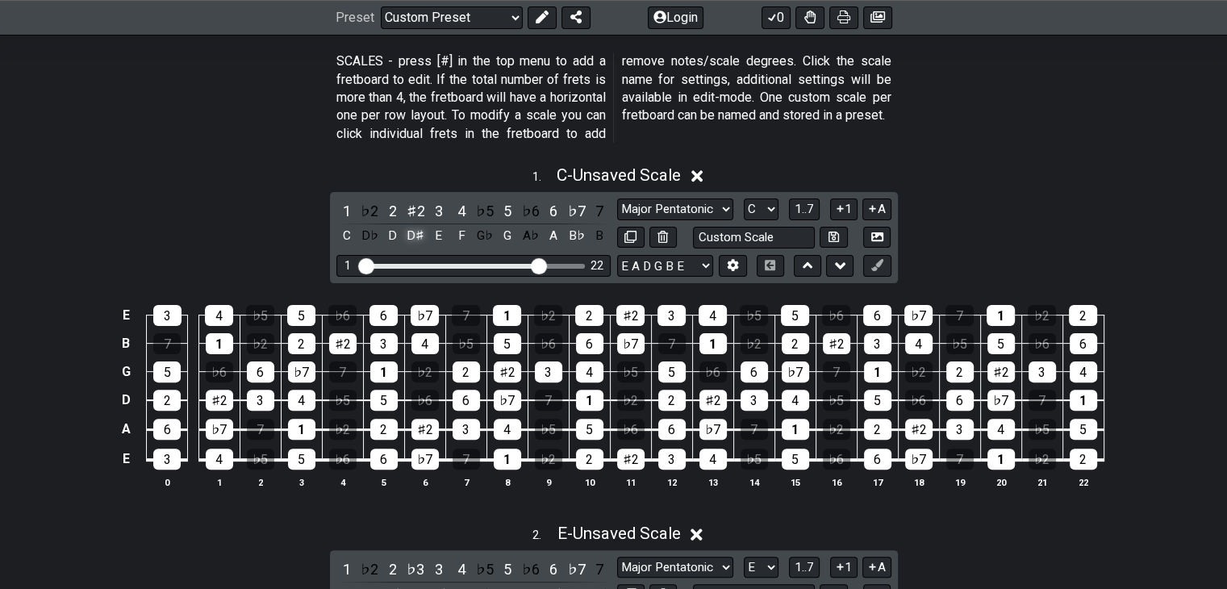
click at [413, 236] on div "D♯" at bounding box center [415, 236] width 21 height 22
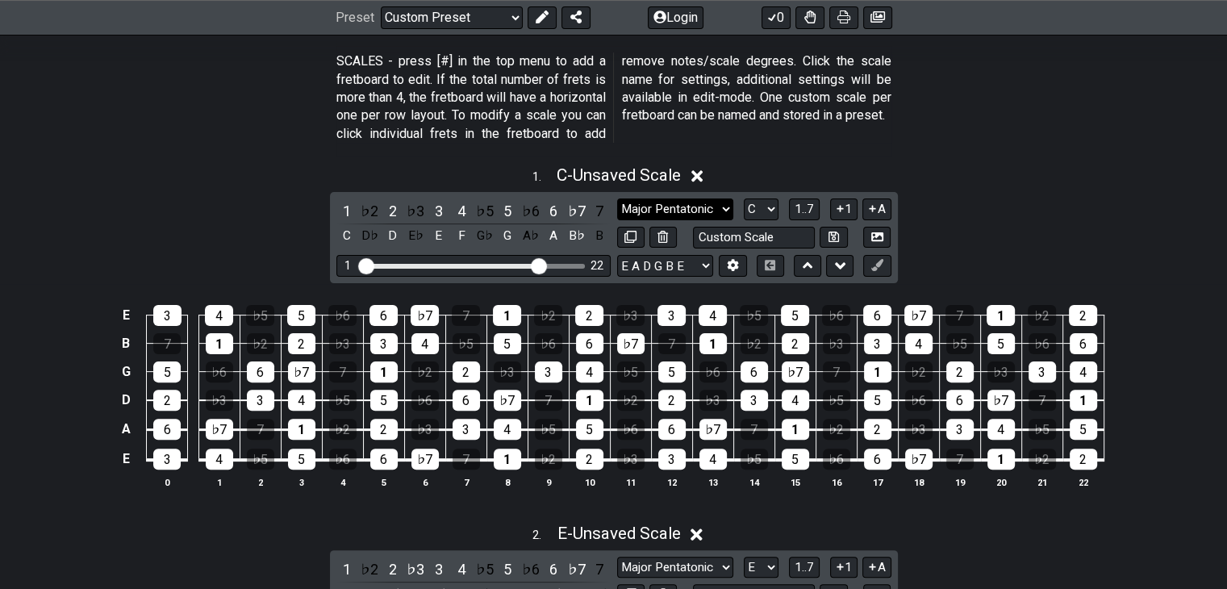
click at [698, 202] on select "Testing 1, 3 and 4 Testing 1, 3 and 4 Minor Pentatonic Major Pentatonic Minor B…" at bounding box center [675, 209] width 116 height 22
click at [617, 198] on select "Testing 1, 3 and 4 Testing 1, 3 and 4 Minor Pentatonic Major Pentatonic Minor B…" at bounding box center [675, 209] width 116 height 22
click at [703, 212] on select "Testing 1, 3 and 4 Testing 1, 3 and 4 Minor Pentatonic Major Pentatonic Minor B…" at bounding box center [675, 209] width 116 height 22
click at [617, 198] on select "Testing 1, 3 and 4 Testing 1, 3 and 4 Minor Pentatonic Major Pentatonic Minor B…" at bounding box center [675, 209] width 116 height 22
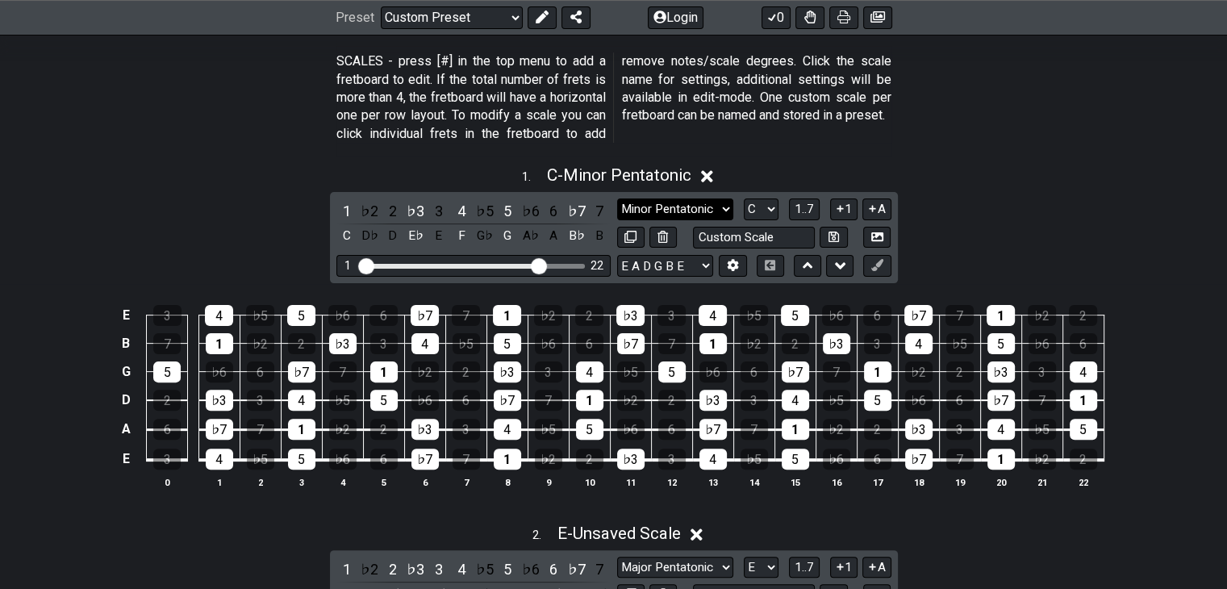
click at [690, 202] on select "Testing 1, 3 and 4 Testing 1, 3 and 4 Minor Pentatonic Major Pentatonic Minor B…" at bounding box center [675, 209] width 116 height 22
select select "Mixolydian"
click at [617, 198] on select "Testing 1, 3 and 4 Testing 1, 3 and 4 Minor Pentatonic Major Pentatonic Minor B…" at bounding box center [675, 209] width 116 height 22
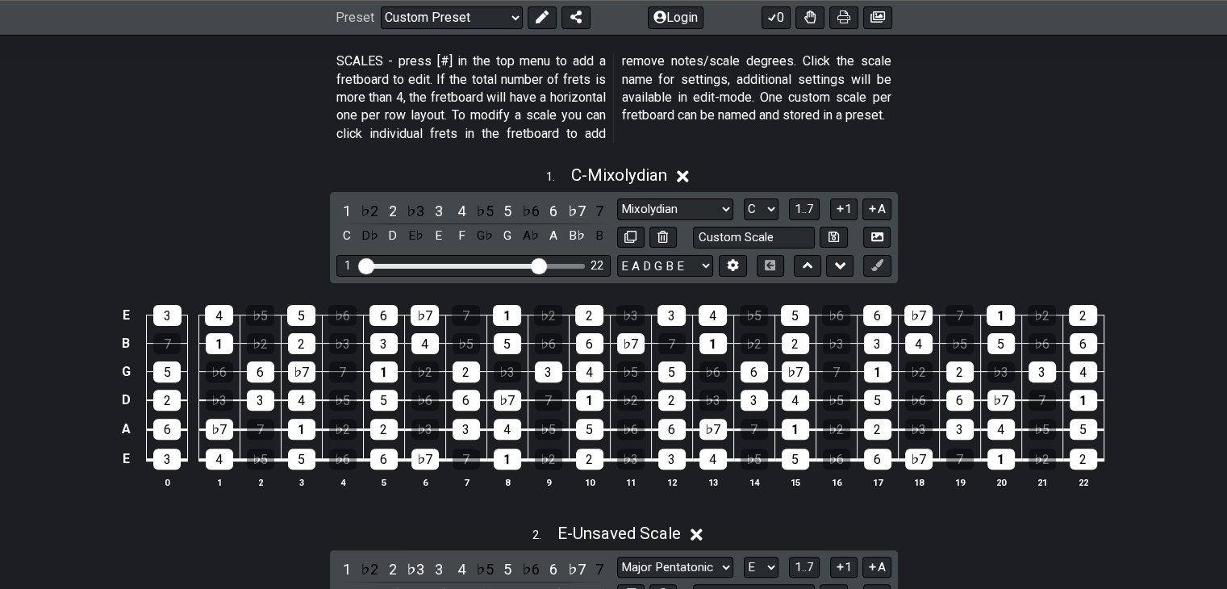
click at [1030, 130] on section "SCALES - press [#] in the top menu to add a fretboard to edit. If the total num…" at bounding box center [613, 101] width 1227 height 110
click at [771, 202] on select "A♭ A A♯ B♭ B C C♯ D♭ D D♯ E♭ E F F♯ G♭ G G♯" at bounding box center [761, 209] width 35 height 22
select select "E"
click at [744, 198] on select "A♭ A A♯ B♭ B C C♯ D♭ D D♯ E♭ E F F♯ G♭ G G♯" at bounding box center [761, 209] width 35 height 22
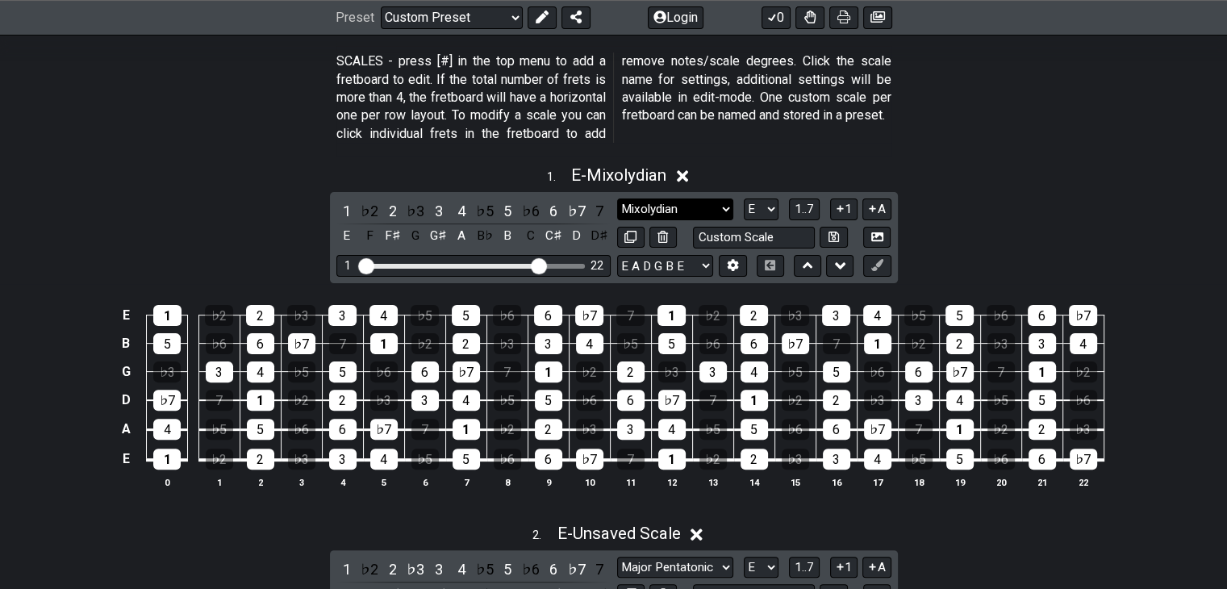
click at [709, 208] on select "Testing 1, 3 and 4 Testing 1, 3 and 4 Minor Pentatonic Major Pentatonic Minor B…" at bounding box center [675, 209] width 116 height 22
click at [617, 198] on select "Testing 1, 3 and 4 Testing 1, 3 and 4 Minor Pentatonic Major Pentatonic Minor B…" at bounding box center [675, 209] width 116 height 22
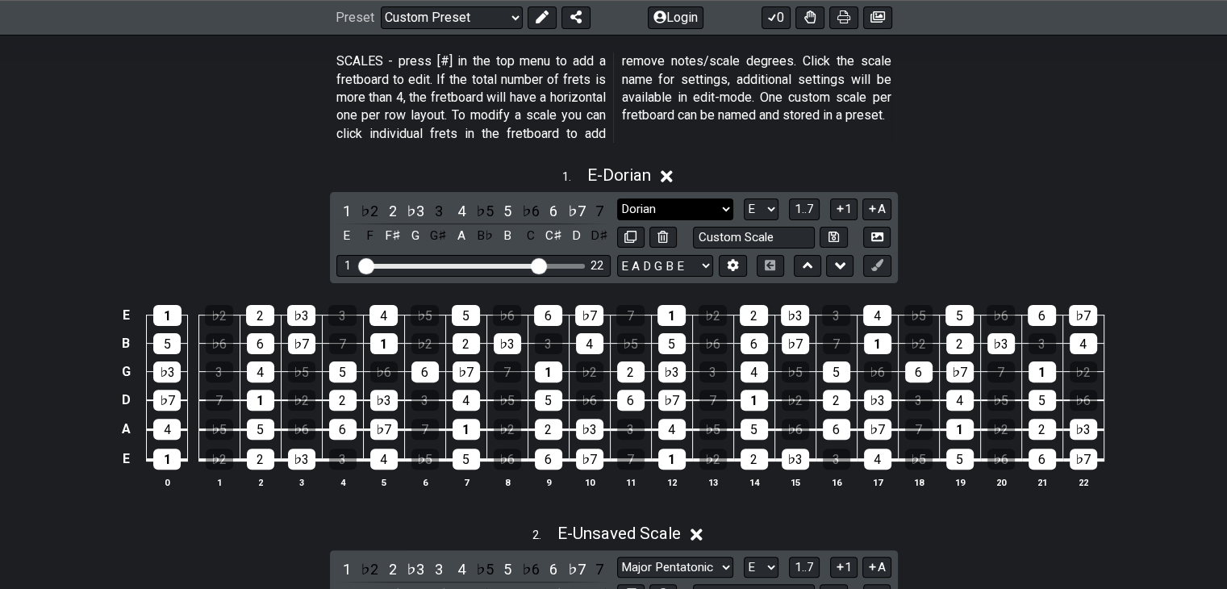
click at [681, 199] on select "Testing 1, 3 and 4 Testing 1, 3 and 4 Minor Pentatonic Major Pentatonic Minor B…" at bounding box center [675, 209] width 116 height 22
select select "Minor / Aeolian"
click at [617, 198] on select "Testing 1, 3 and 4 Testing 1, 3 and 4 Minor Pentatonic Major Pentatonic Minor B…" at bounding box center [675, 209] width 116 height 22
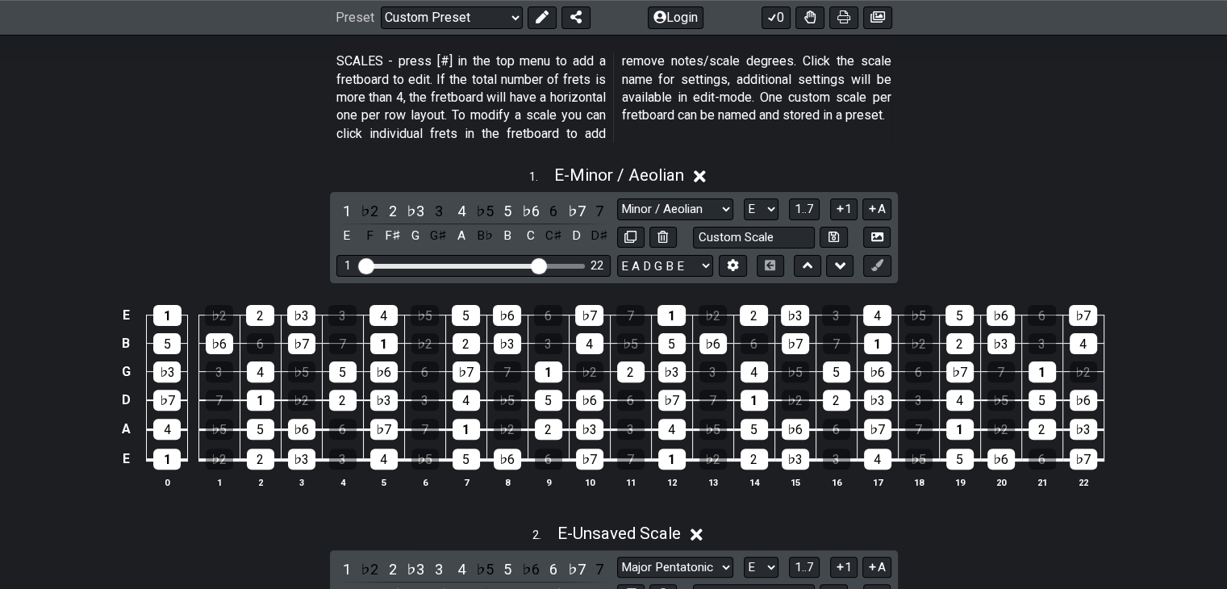
click at [955, 207] on div "1 . E - Minor / Aeolian 1 ♭2 2 ♭3 3 4 ♭5 5 ♭6 6 ♭7 7 E F F♯ G G♯ A B♭ B C C♯ D …" at bounding box center [613, 333] width 1227 height 355
